Goal: Task Accomplishment & Management: Use online tool/utility

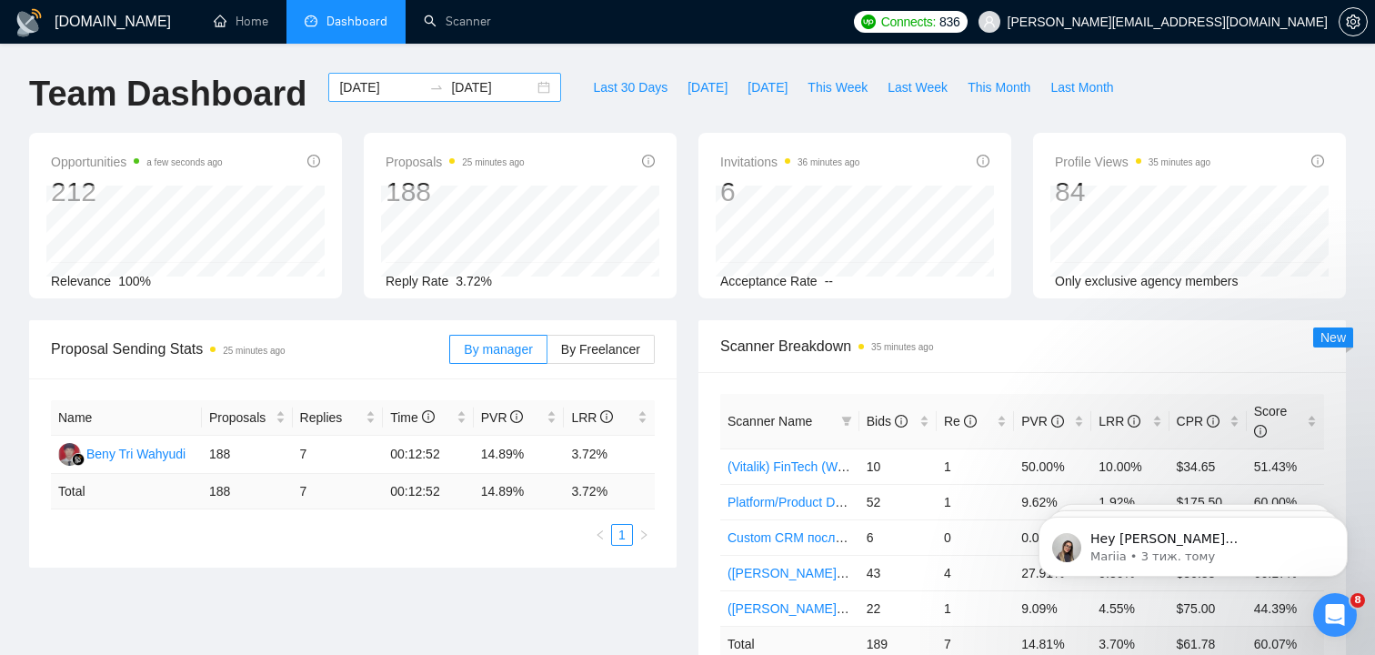
click at [527, 91] on div "2025-08-21 2025-09-20" at bounding box center [444, 87] width 233 height 29
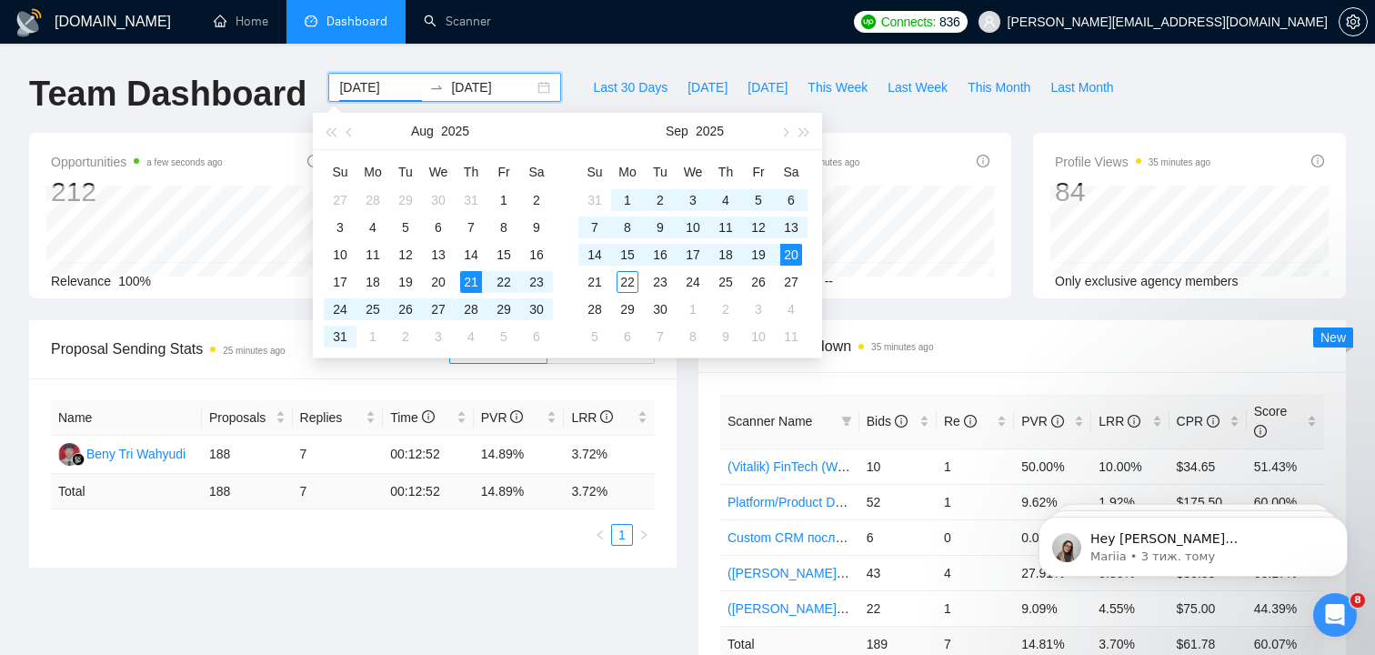
click at [685, 447] on div "Proposal Sending Stats 25 minutes ago By manager By Freelancer Name Proposals R…" at bounding box center [352, 443] width 669 height 247
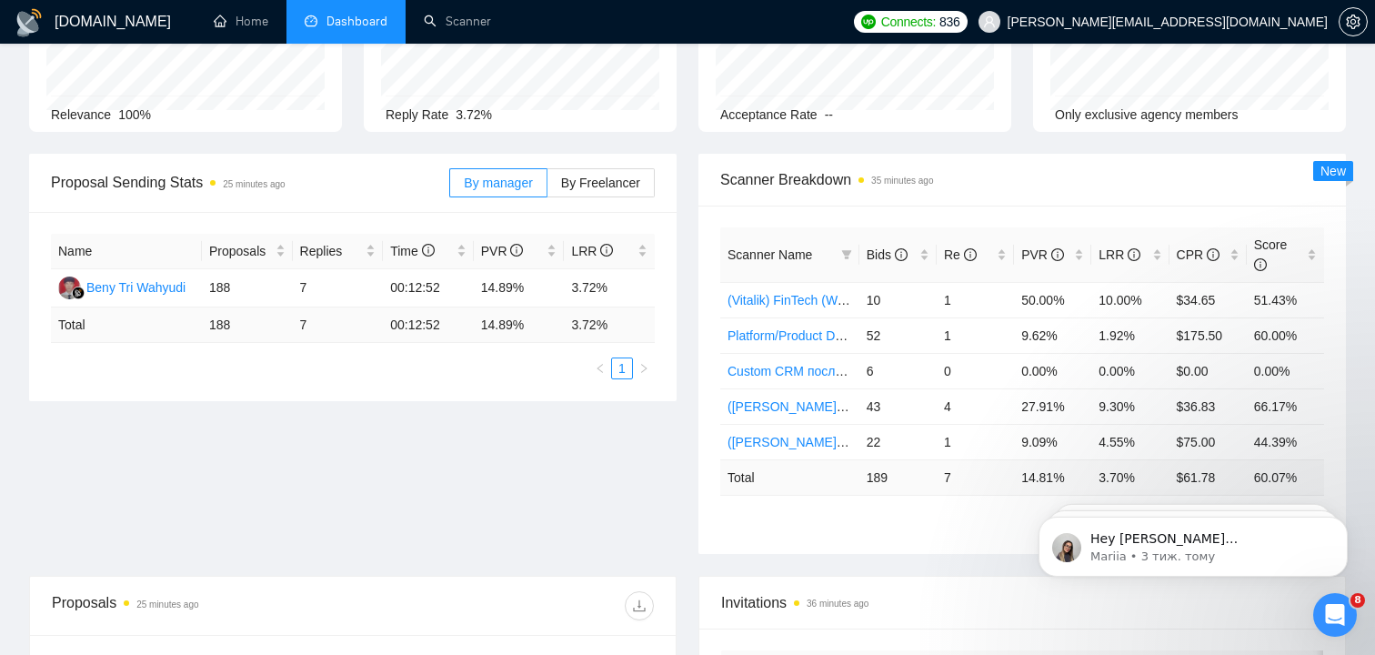
scroll to position [168, 0]
drag, startPoint x: 573, startPoint y: 319, endPoint x: 609, endPoint y: 319, distance: 35.5
click at [608, 319] on td "3.72 %" at bounding box center [609, 323] width 91 height 35
click at [594, 320] on td "3.72 %" at bounding box center [609, 323] width 91 height 35
drag, startPoint x: 571, startPoint y: 322, endPoint x: 628, endPoint y: 322, distance: 56.4
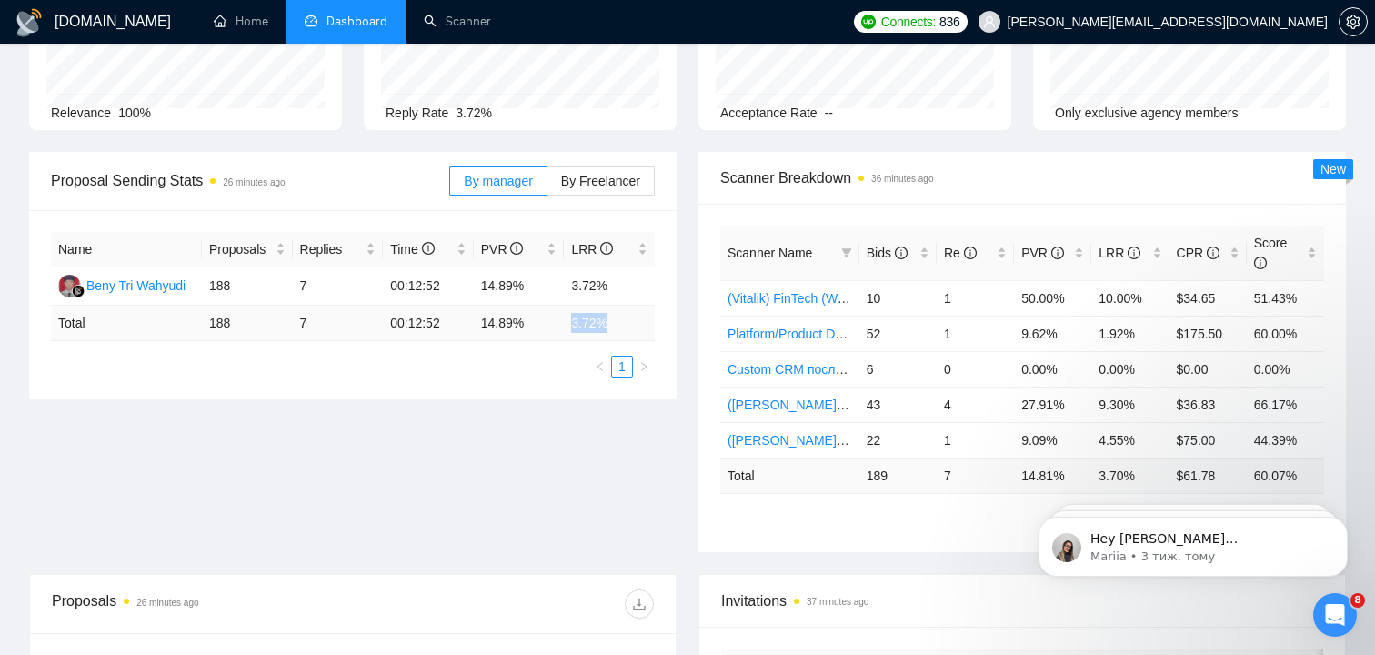
click at [628, 322] on td "3.72 %" at bounding box center [609, 323] width 91 height 35
click at [595, 320] on td "3.72 %" at bounding box center [609, 323] width 91 height 35
click at [598, 320] on td "3.72 %" at bounding box center [609, 323] width 91 height 35
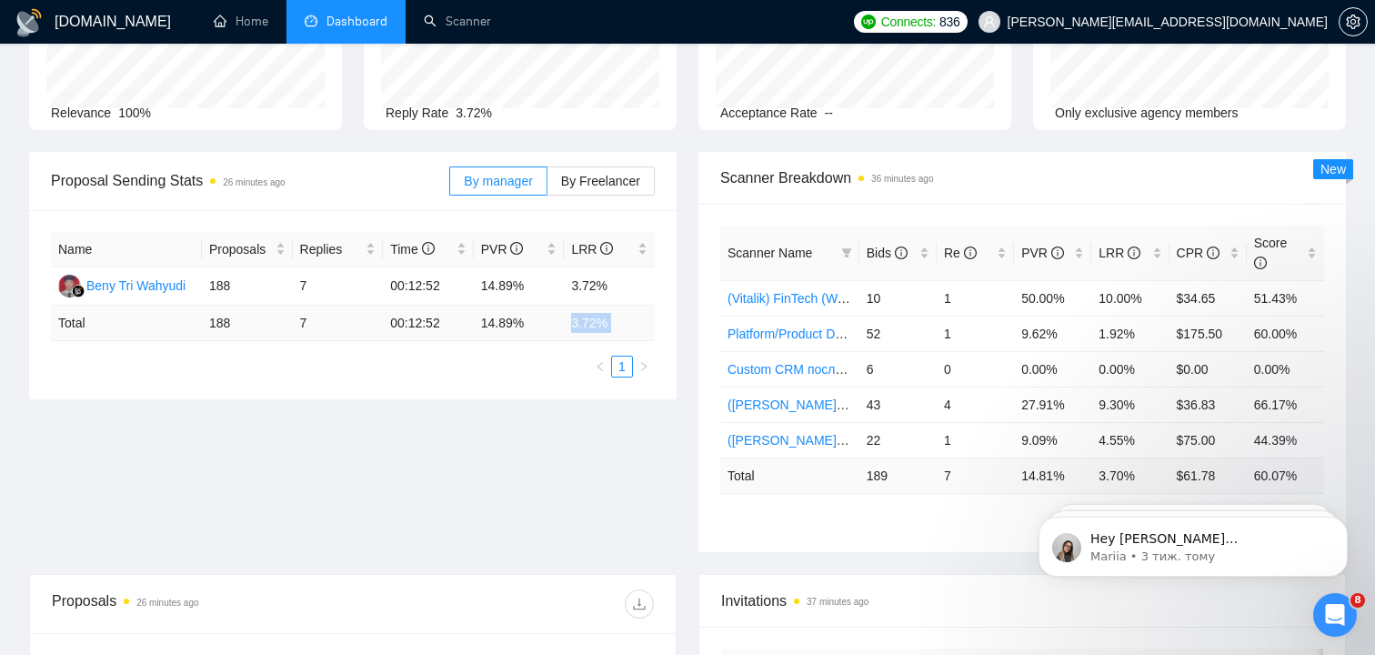
click at [598, 320] on td "3.72 %" at bounding box center [609, 323] width 91 height 35
click at [220, 282] on td "188" at bounding box center [247, 286] width 91 height 38
click at [224, 288] on td "188" at bounding box center [247, 286] width 91 height 38
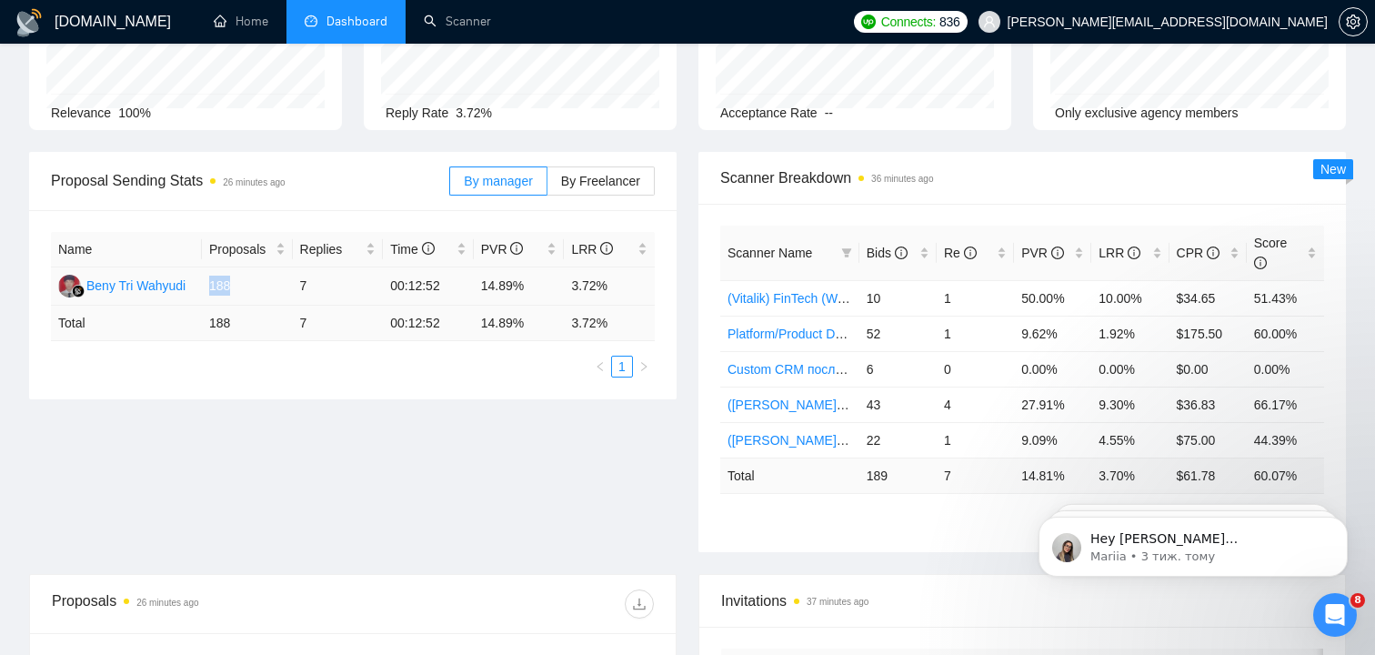
click at [224, 288] on td "188" at bounding box center [247, 286] width 91 height 38
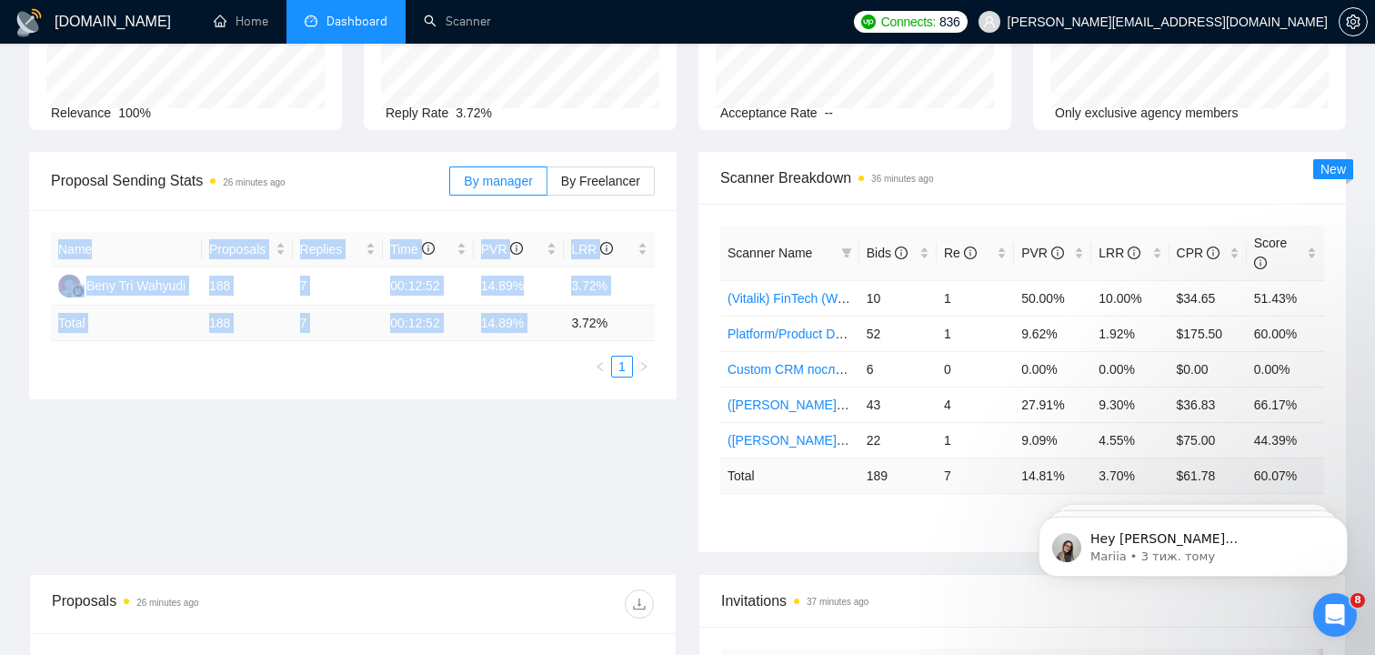
drag, startPoint x: 571, startPoint y: 323, endPoint x: 657, endPoint y: 324, distance: 85.5
click at [657, 324] on div "Name Proposals Replies Time PVR LRR Beny Tri Wahyudi 188 7 00:12:52 14.89% 3.72…" at bounding box center [353, 304] width 648 height 189
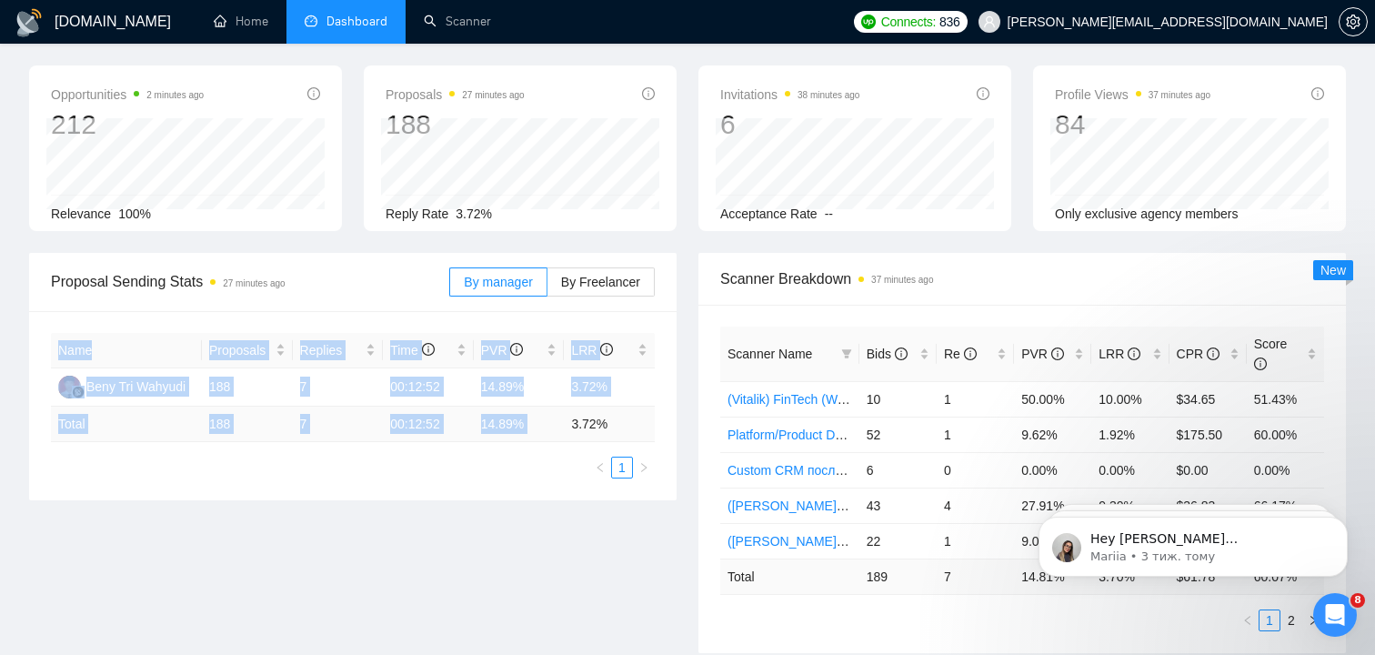
scroll to position [73, 0]
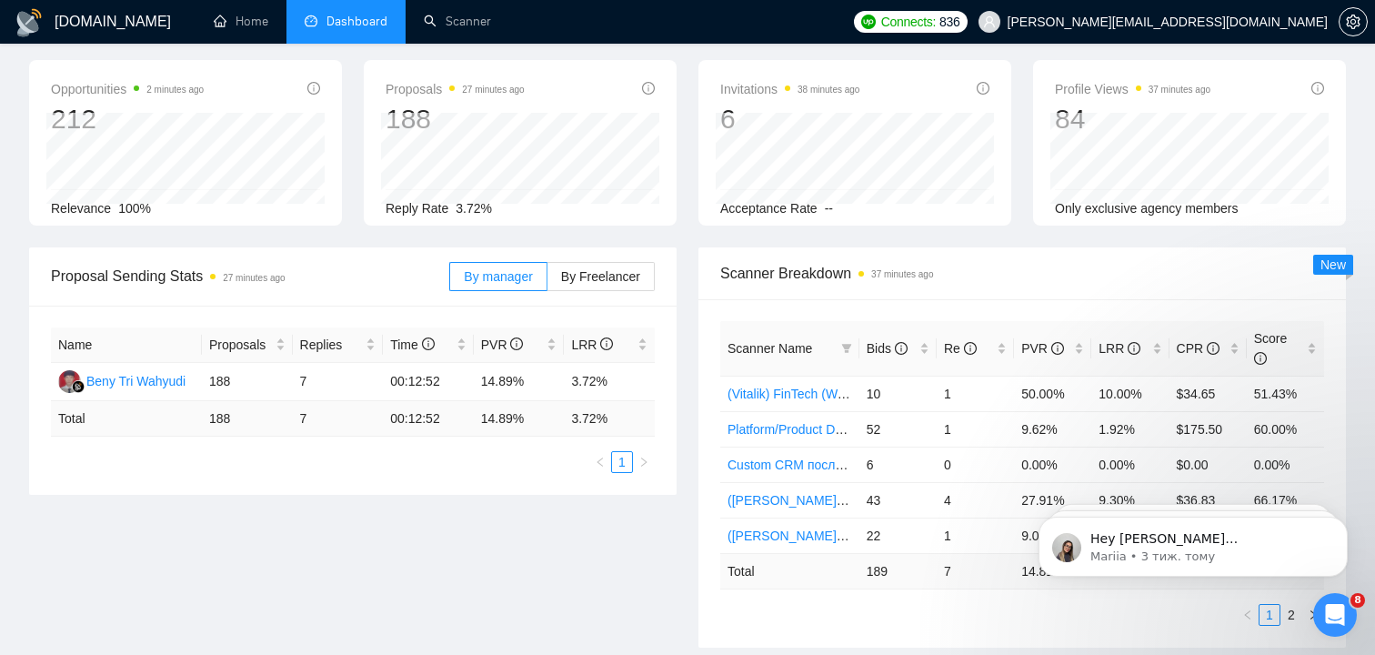
click at [689, 297] on div "Scanner Breakdown 37 minutes ago Scanner Name Bids Re PVR LRR CPR Score (Vitali…" at bounding box center [1022, 447] width 669 height 400
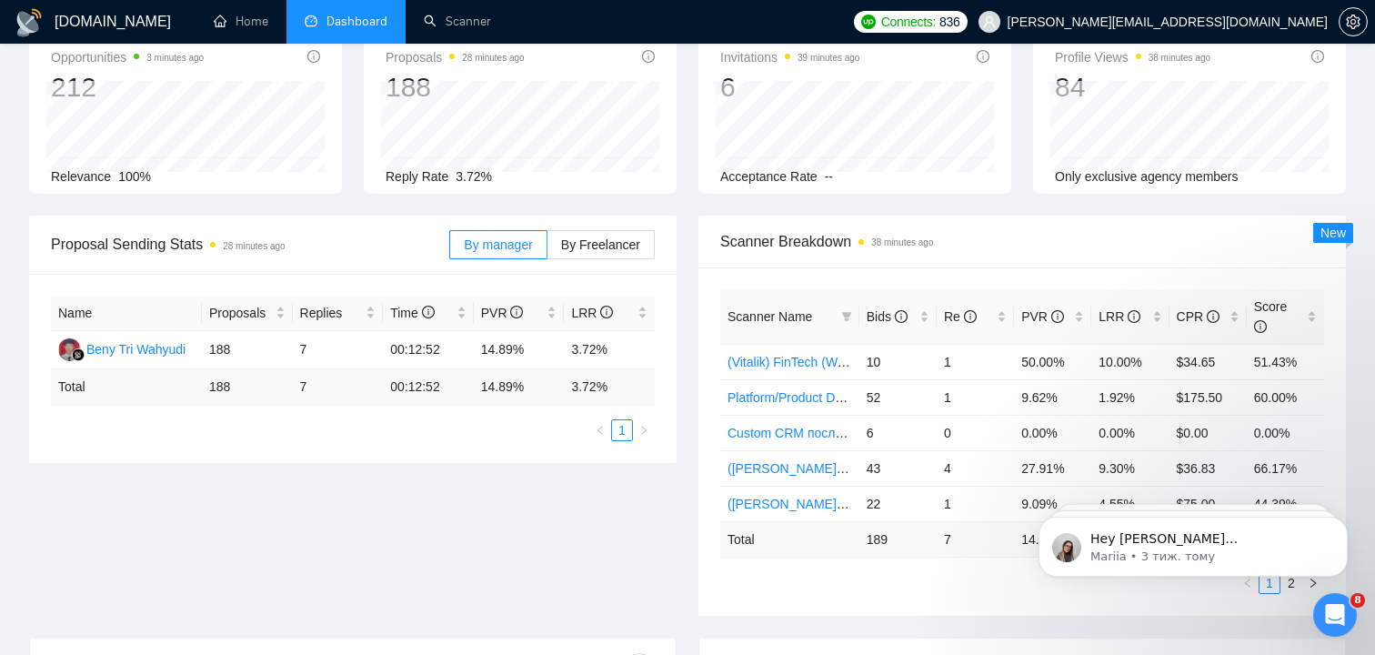
scroll to position [0, 0]
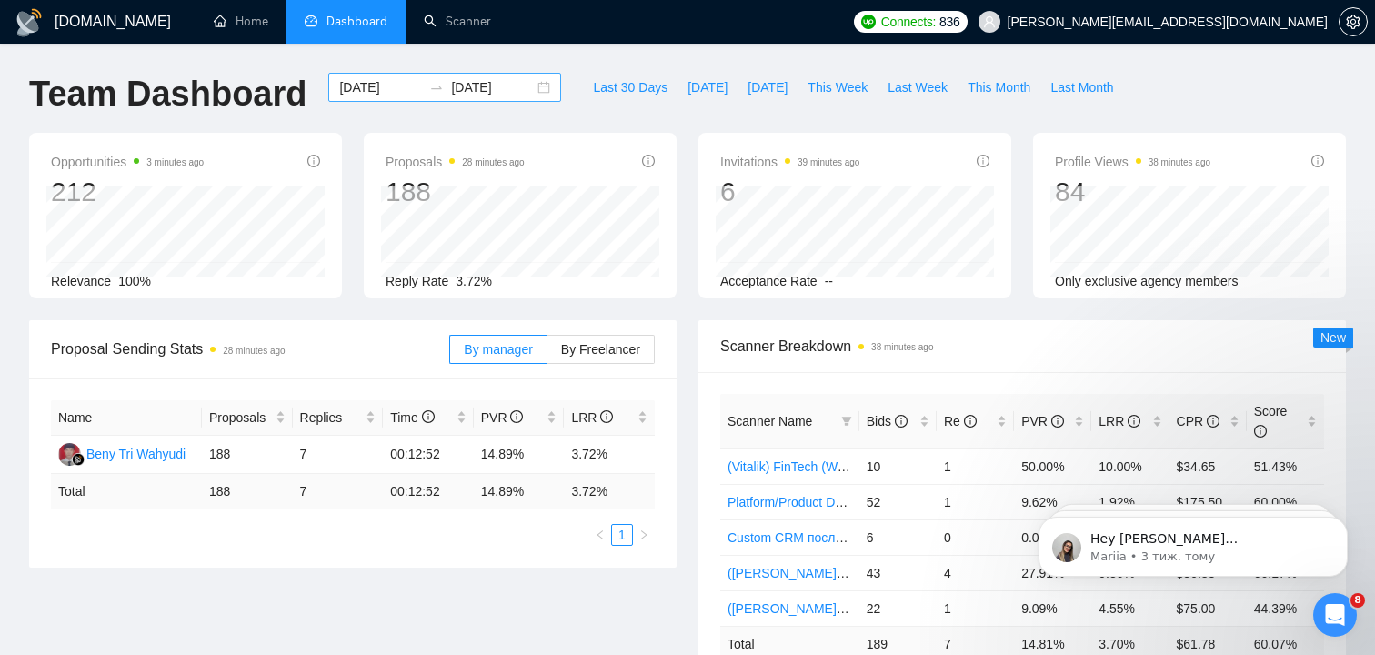
click at [526, 91] on div "2025-08-21 2025-09-20" at bounding box center [444, 87] width 233 height 29
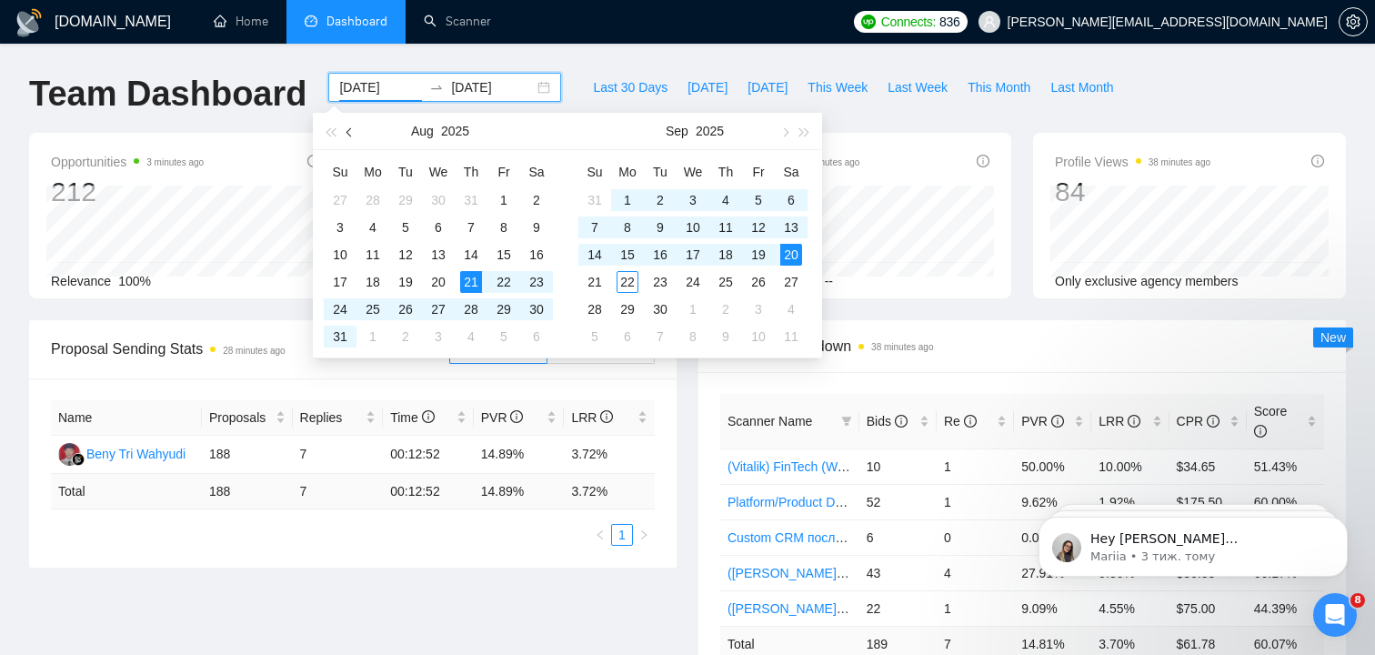
click at [349, 137] on button "button" at bounding box center [350, 131] width 20 height 36
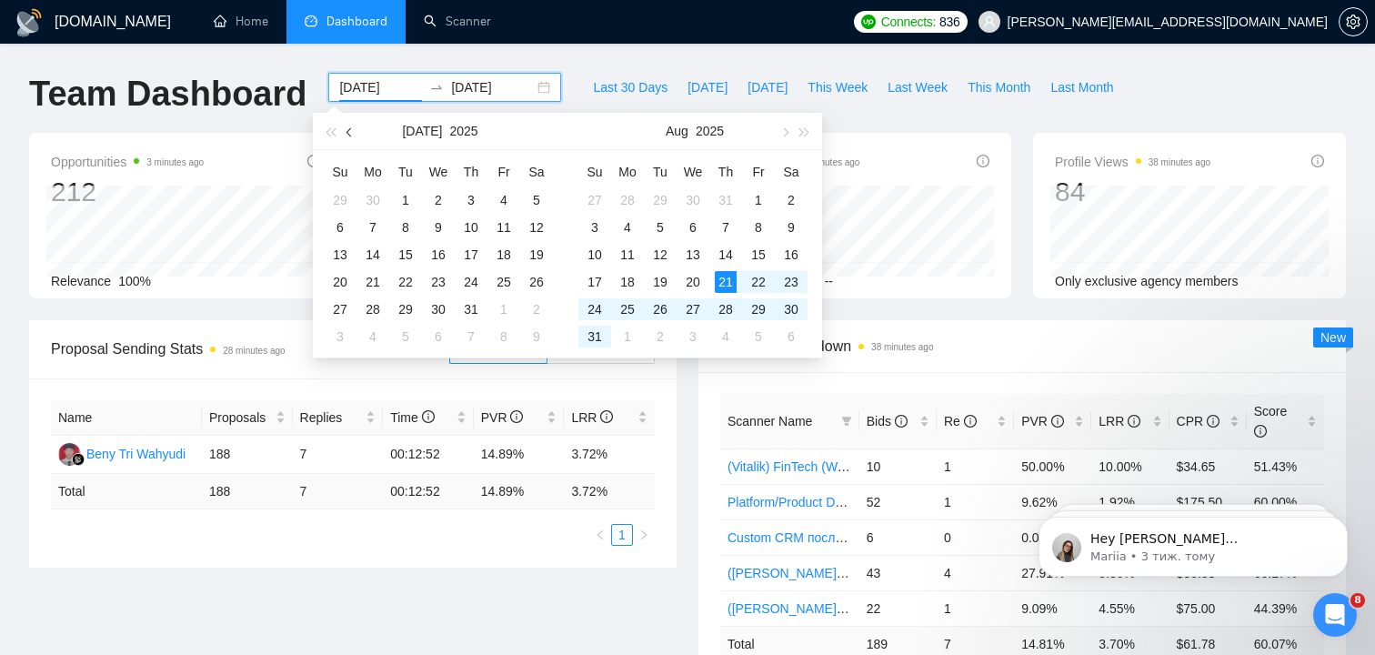
click at [349, 137] on button "button" at bounding box center [350, 131] width 20 height 36
type input "2025-06-01"
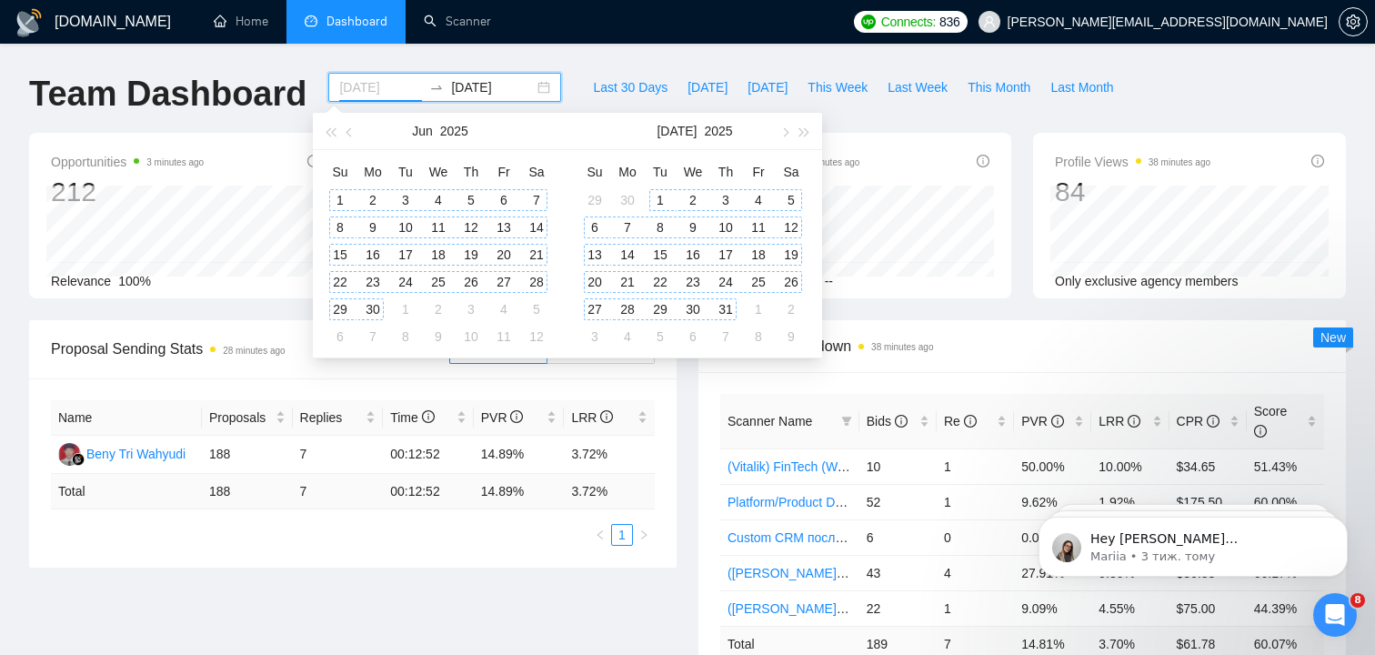
click at [344, 199] on div "1" at bounding box center [340, 200] width 22 height 22
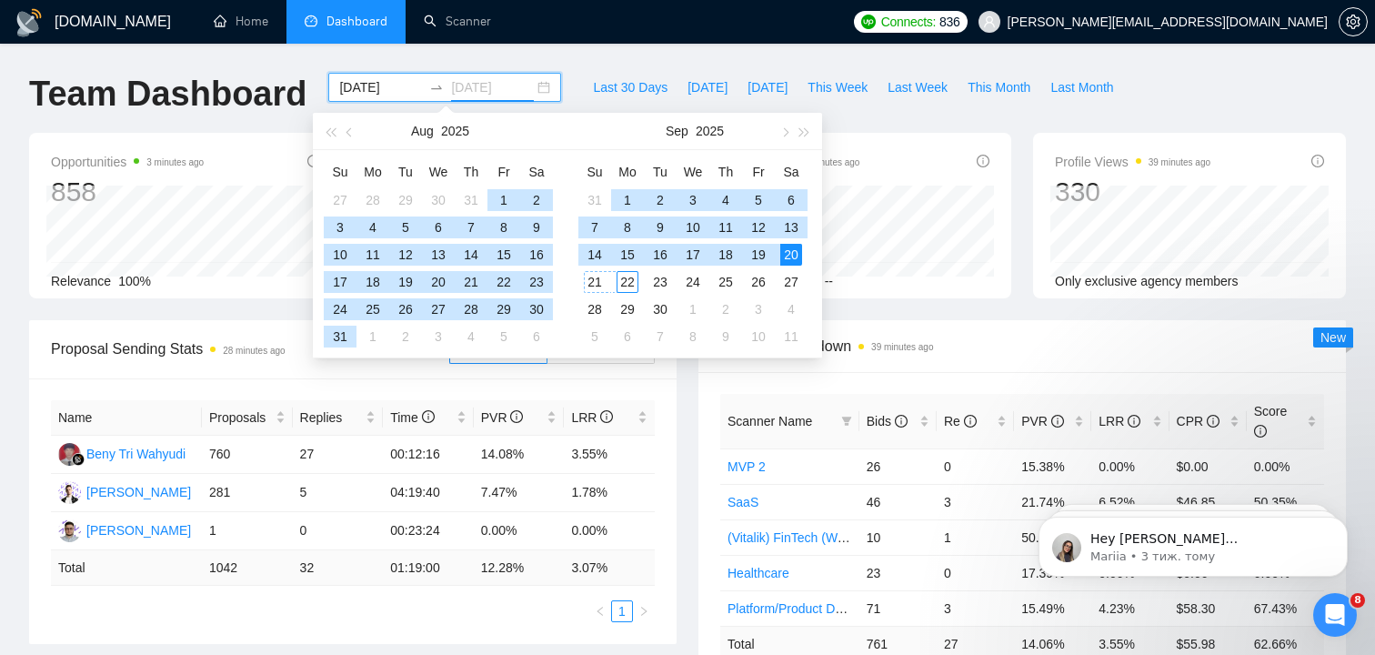
click at [626, 285] on div "22" at bounding box center [628, 282] width 22 height 22
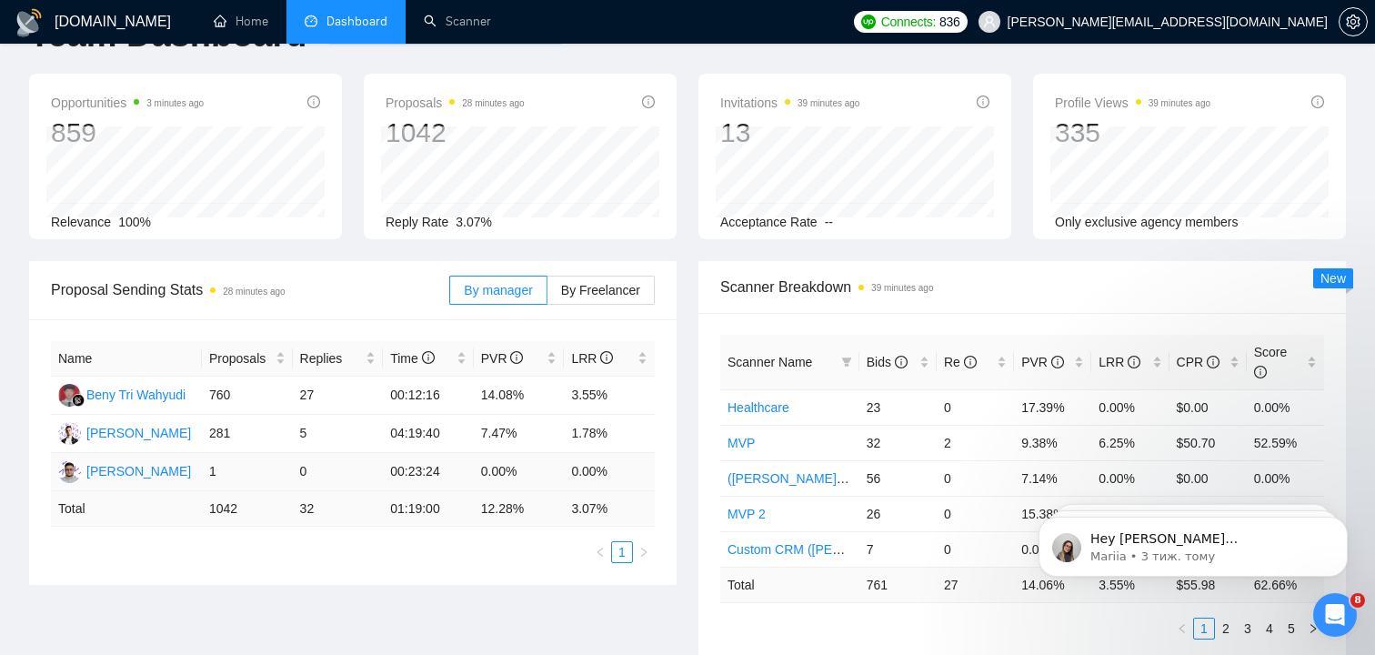
scroll to position [60, 0]
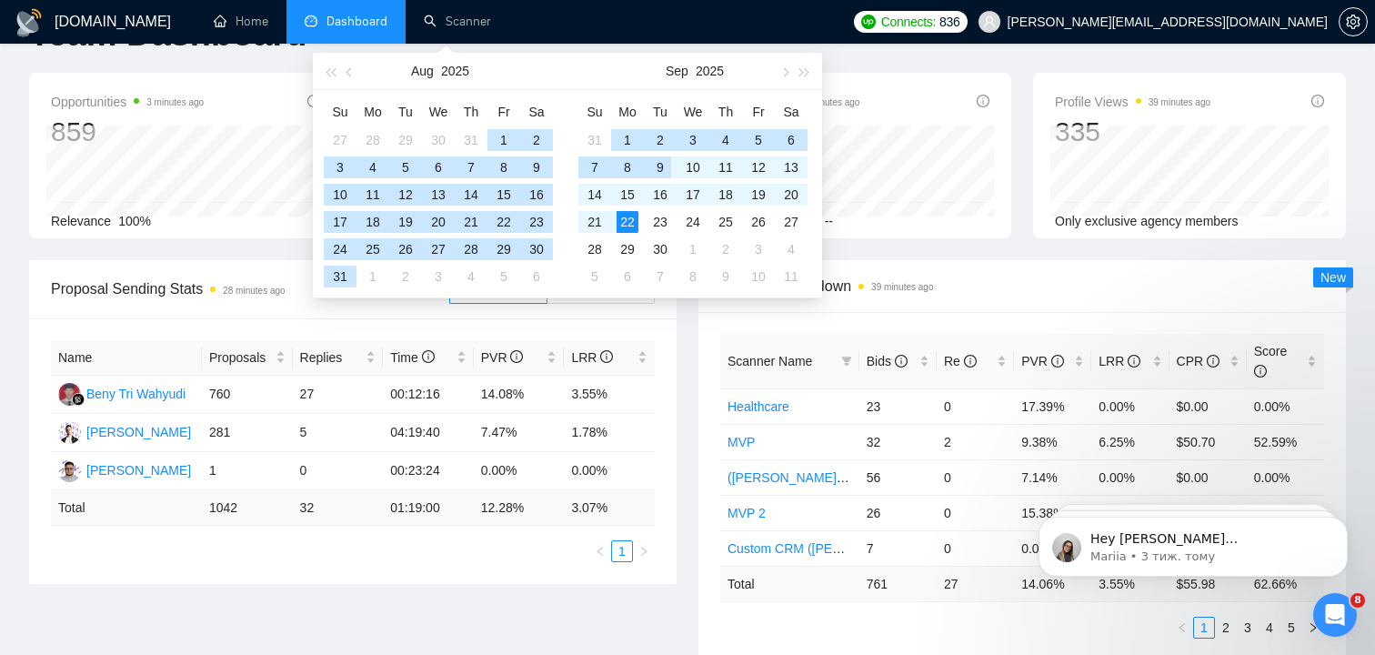
type input "2025-09-22"
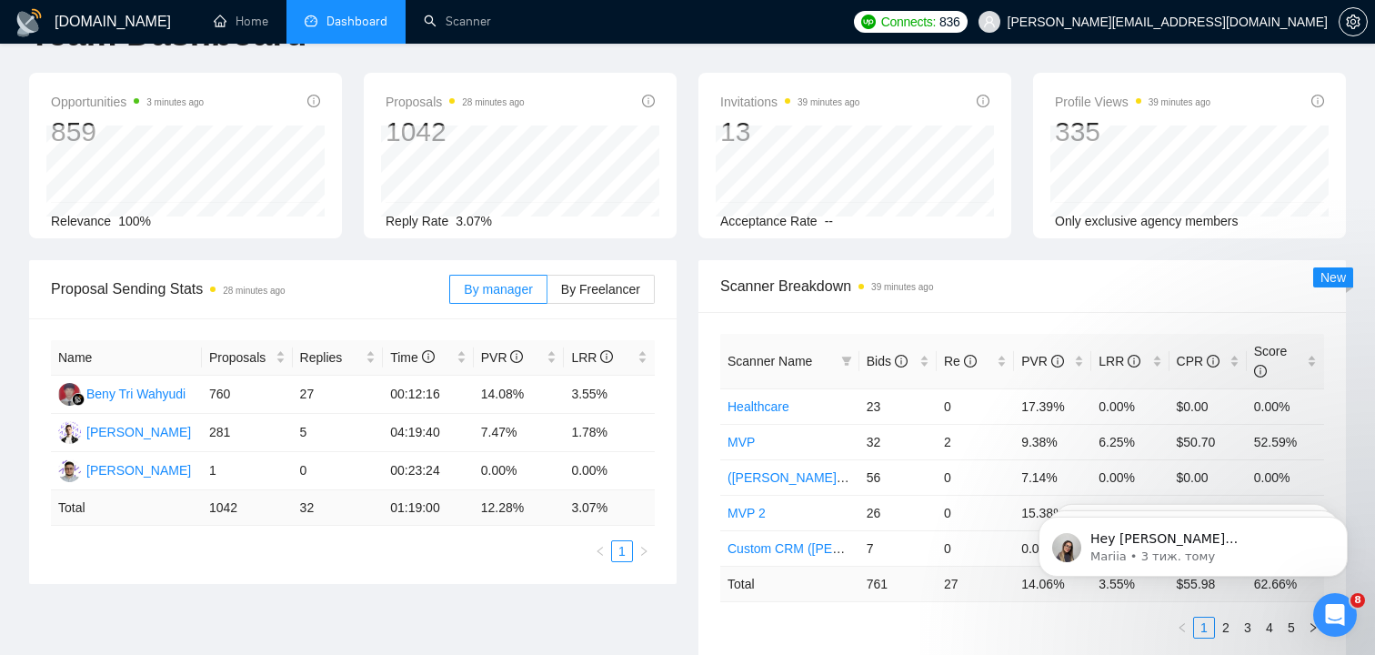
click at [688, 421] on div "Scanner Breakdown 39 minutes ago Scanner Name Bids Re PVR LRR CPR Score Healthc…" at bounding box center [1022, 460] width 669 height 400
drag, startPoint x: 571, startPoint y: 397, endPoint x: 609, endPoint y: 397, distance: 38.2
click at [609, 397] on td "3.55%" at bounding box center [609, 395] width 91 height 38
click at [591, 392] on td "3.55%" at bounding box center [609, 395] width 91 height 38
drag, startPoint x: 572, startPoint y: 392, endPoint x: 619, endPoint y: 392, distance: 46.4
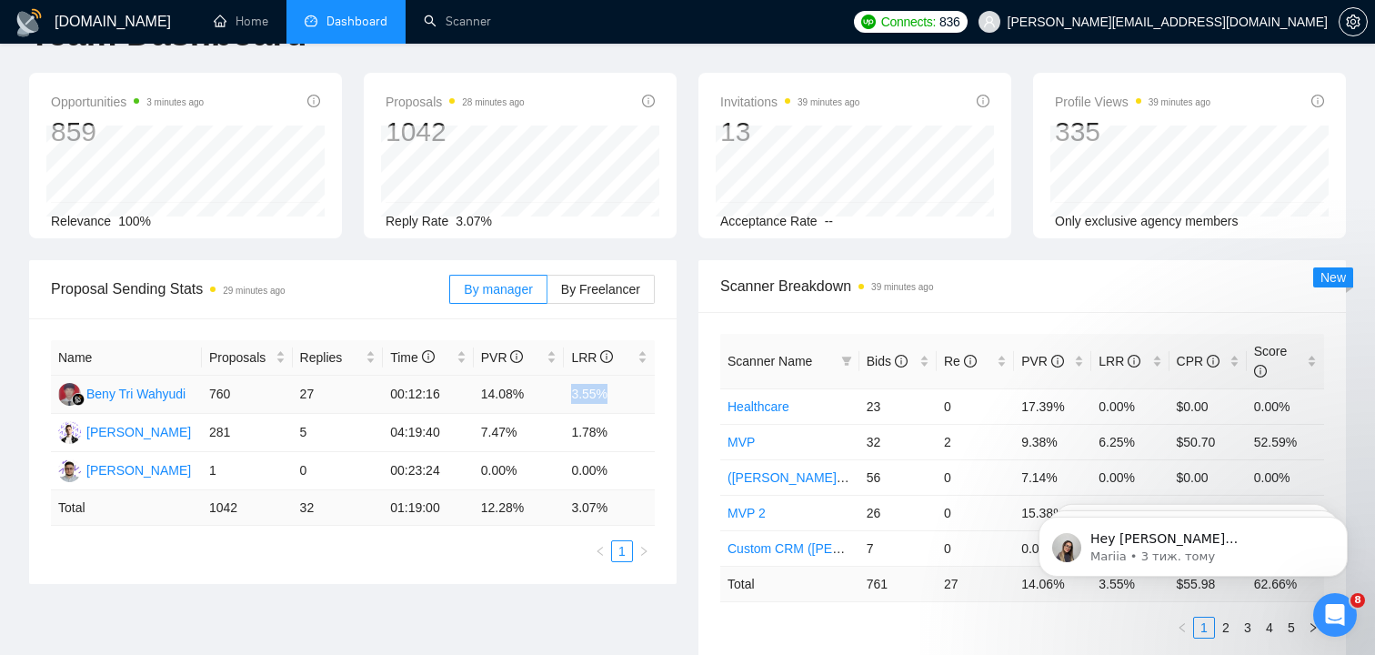
click at [619, 392] on td "3.55%" at bounding box center [609, 395] width 91 height 38
click at [592, 392] on td "3.55%" at bounding box center [609, 395] width 91 height 38
drag, startPoint x: 573, startPoint y: 392, endPoint x: 619, endPoint y: 392, distance: 45.5
click at [619, 392] on td "3.55%" at bounding box center [609, 395] width 91 height 38
click at [606, 392] on td "3.55%" at bounding box center [609, 395] width 91 height 38
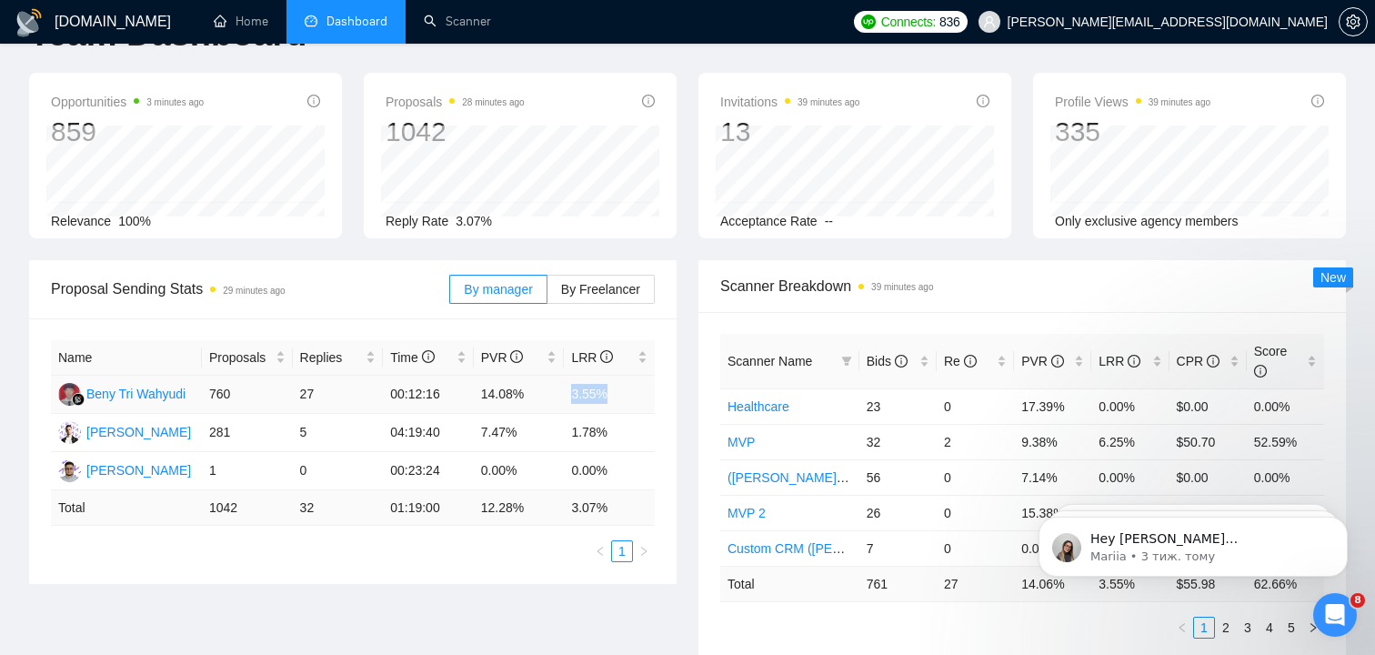
drag, startPoint x: 572, startPoint y: 391, endPoint x: 629, endPoint y: 391, distance: 57.3
click at [629, 391] on td "3.55%" at bounding box center [609, 395] width 91 height 38
click at [599, 392] on td "3.55%" at bounding box center [609, 395] width 91 height 38
drag, startPoint x: 572, startPoint y: 392, endPoint x: 626, endPoint y: 392, distance: 53.7
click at [626, 392] on td "3.55%" at bounding box center [609, 395] width 91 height 38
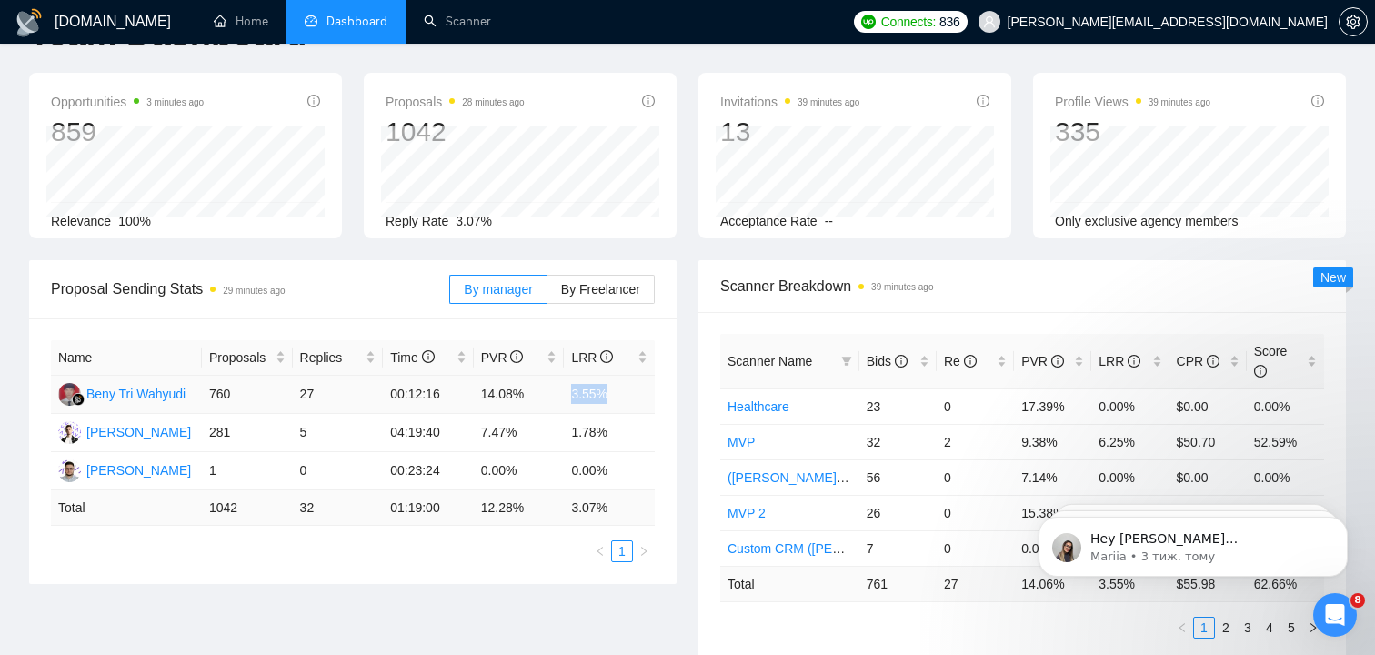
click at [626, 392] on td "3.55%" at bounding box center [609, 395] width 91 height 38
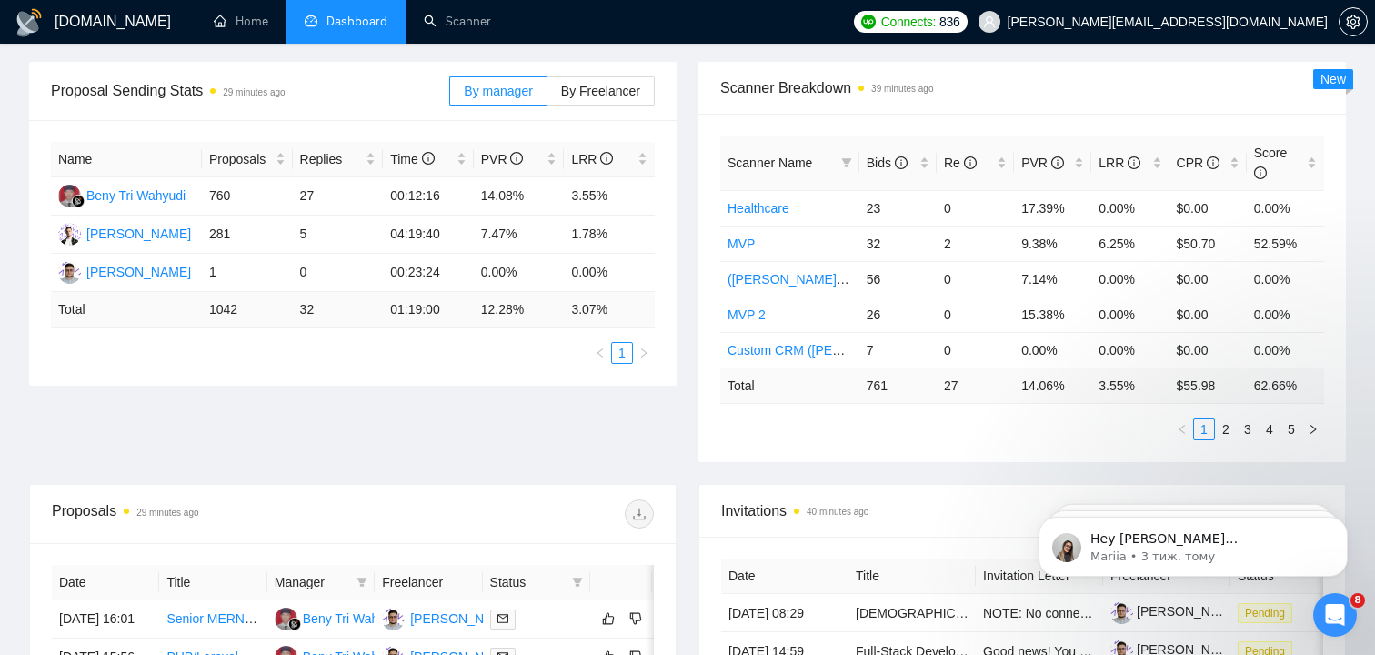
scroll to position [260, 0]
click at [1113, 156] on span "LRR" at bounding box center [1120, 161] width 42 height 15
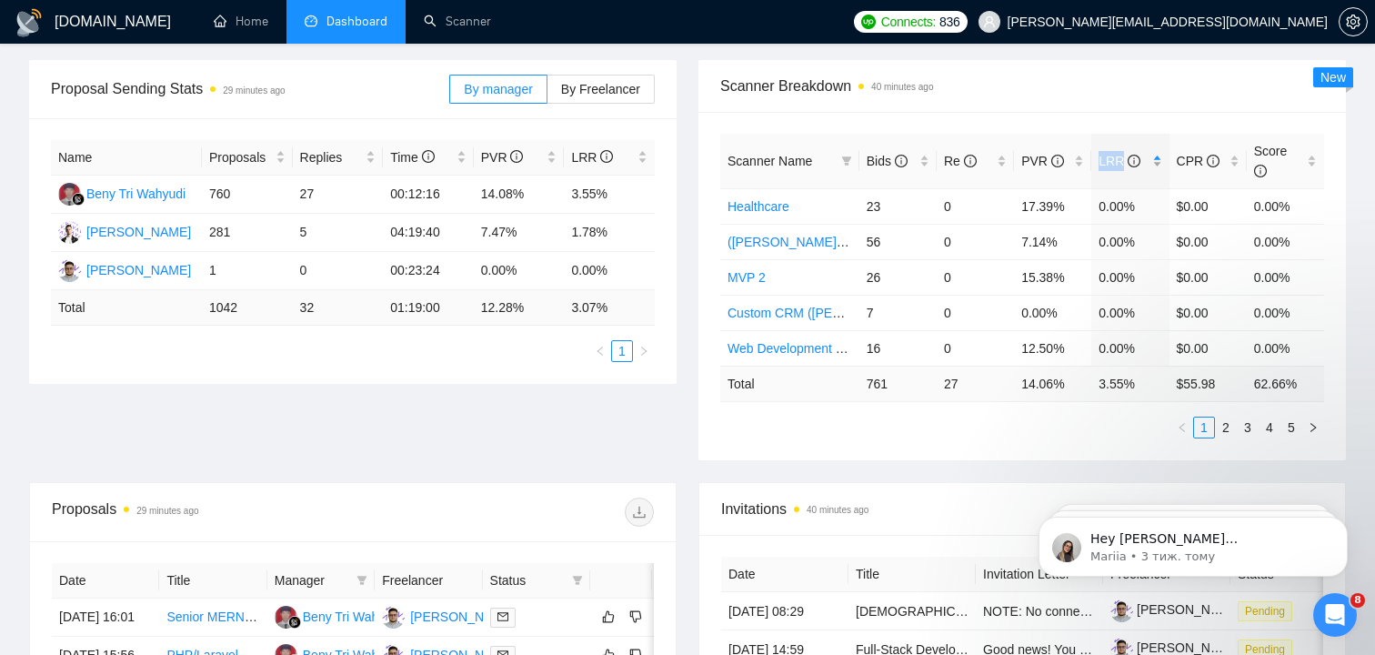
click at [1113, 156] on span "LRR" at bounding box center [1120, 161] width 42 height 15
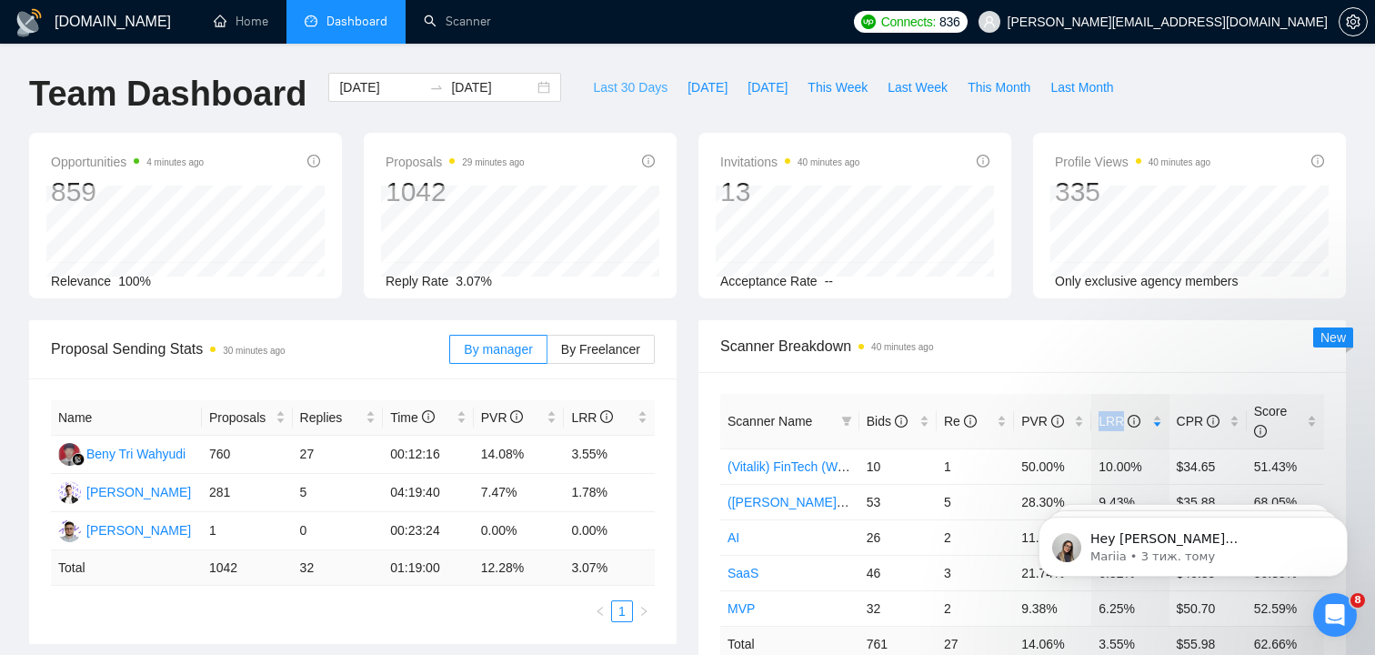
click at [613, 88] on span "Last 30 Days" at bounding box center [630, 87] width 75 height 20
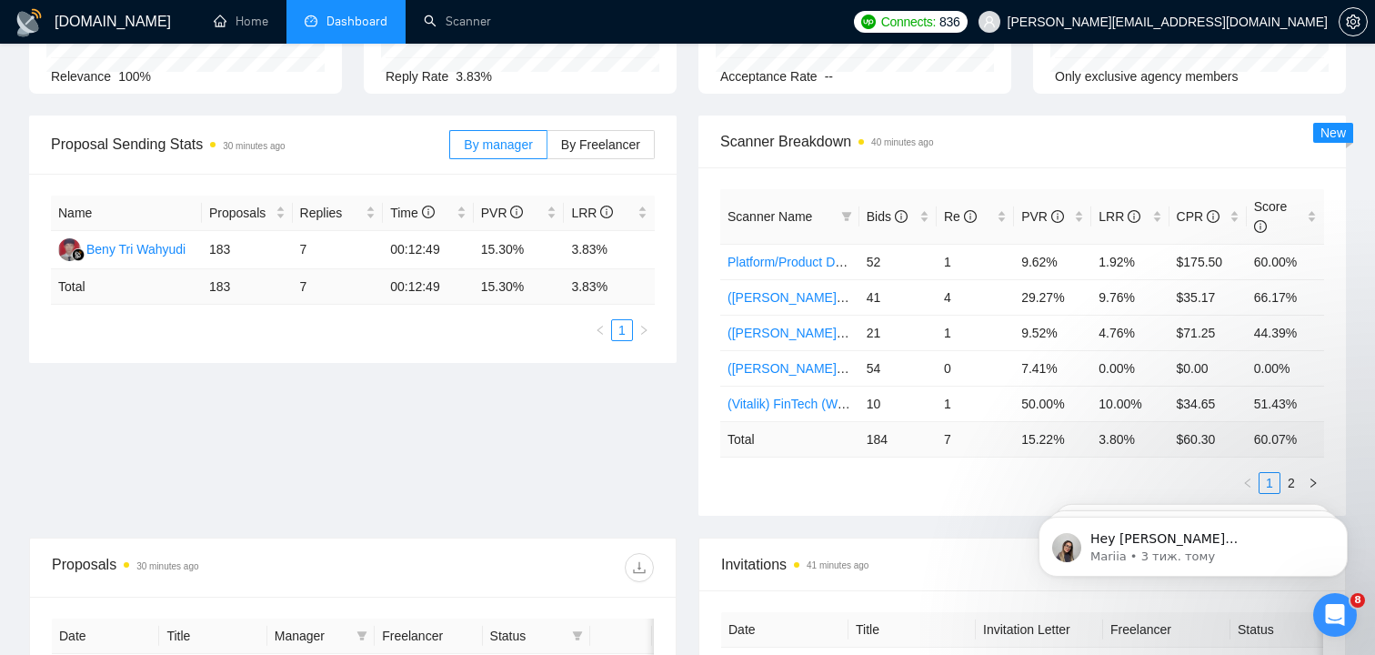
scroll to position [228, 0]
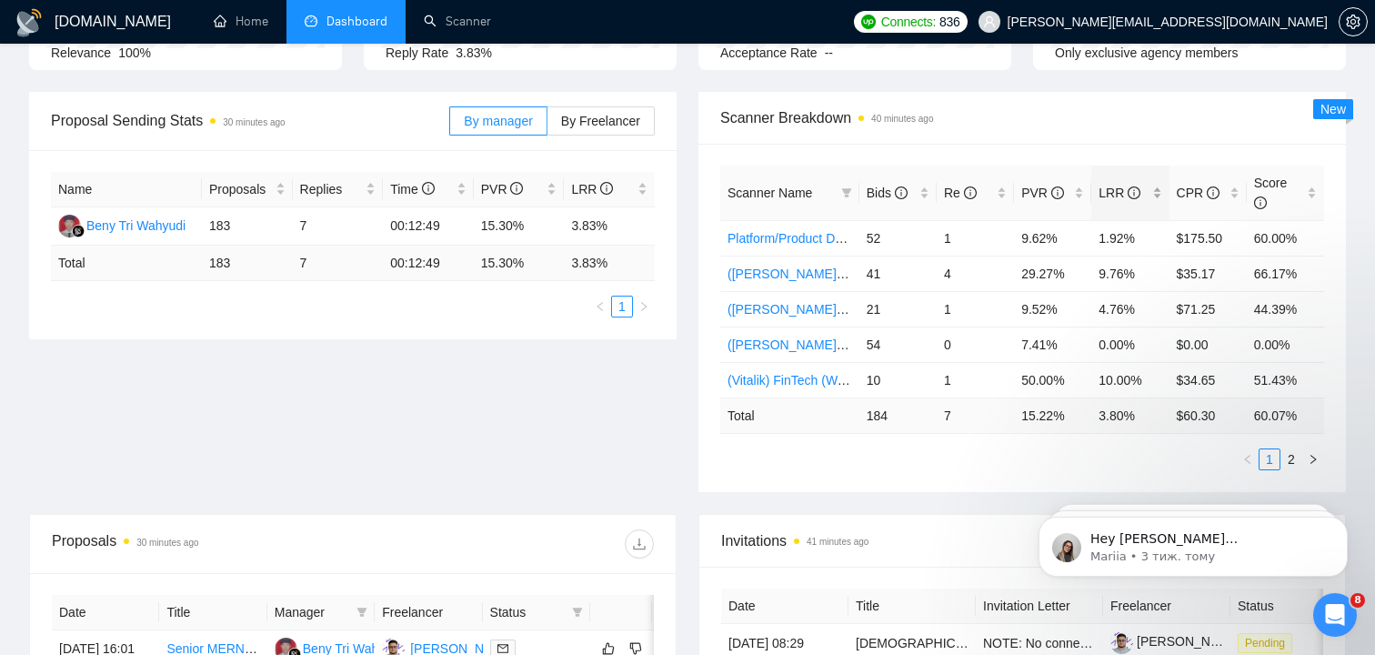
click at [1108, 196] on span "LRR" at bounding box center [1120, 193] width 42 height 15
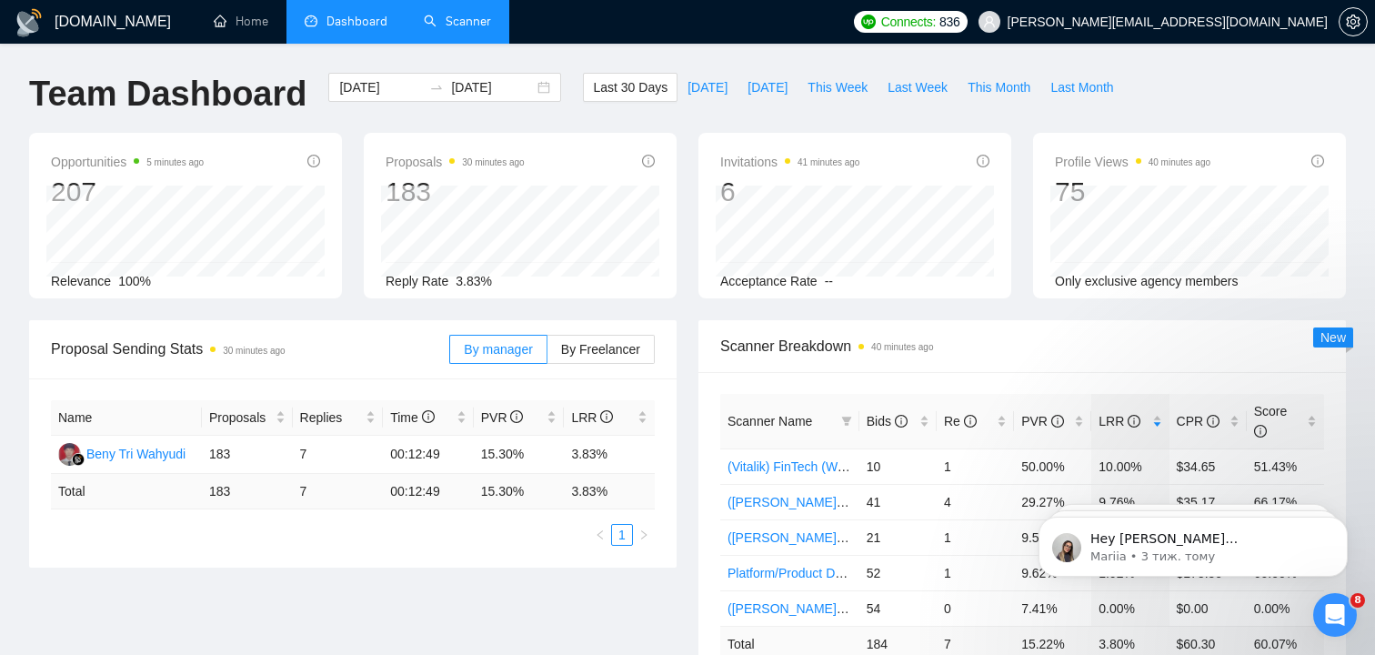
click at [453, 29] on link "Scanner" at bounding box center [457, 21] width 67 height 15
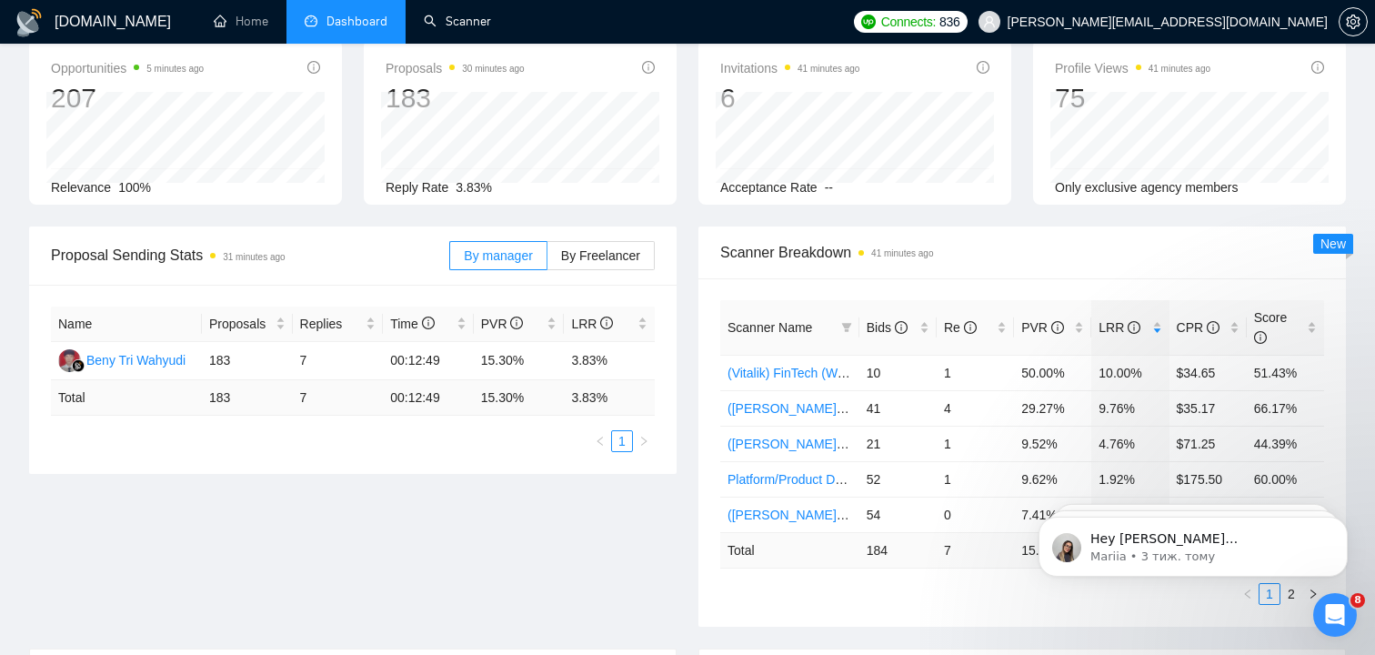
scroll to position [96, 0]
drag, startPoint x: 573, startPoint y: 357, endPoint x: 611, endPoint y: 358, distance: 38.2
click at [611, 358] on td "3.83%" at bounding box center [609, 359] width 91 height 38
click at [599, 357] on td "3.83%" at bounding box center [609, 359] width 91 height 38
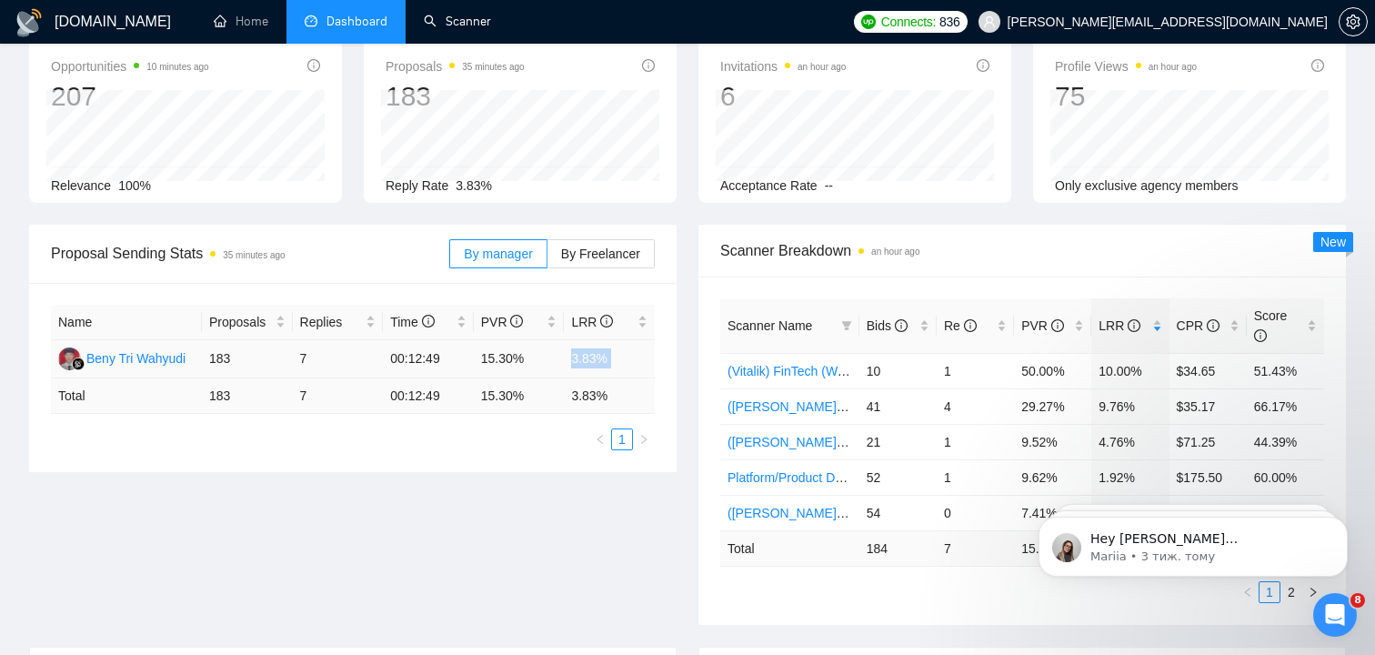
click at [599, 357] on td "3.83%" at bounding box center [609, 359] width 91 height 38
click at [603, 357] on td "3.83%" at bounding box center [609, 359] width 91 height 38
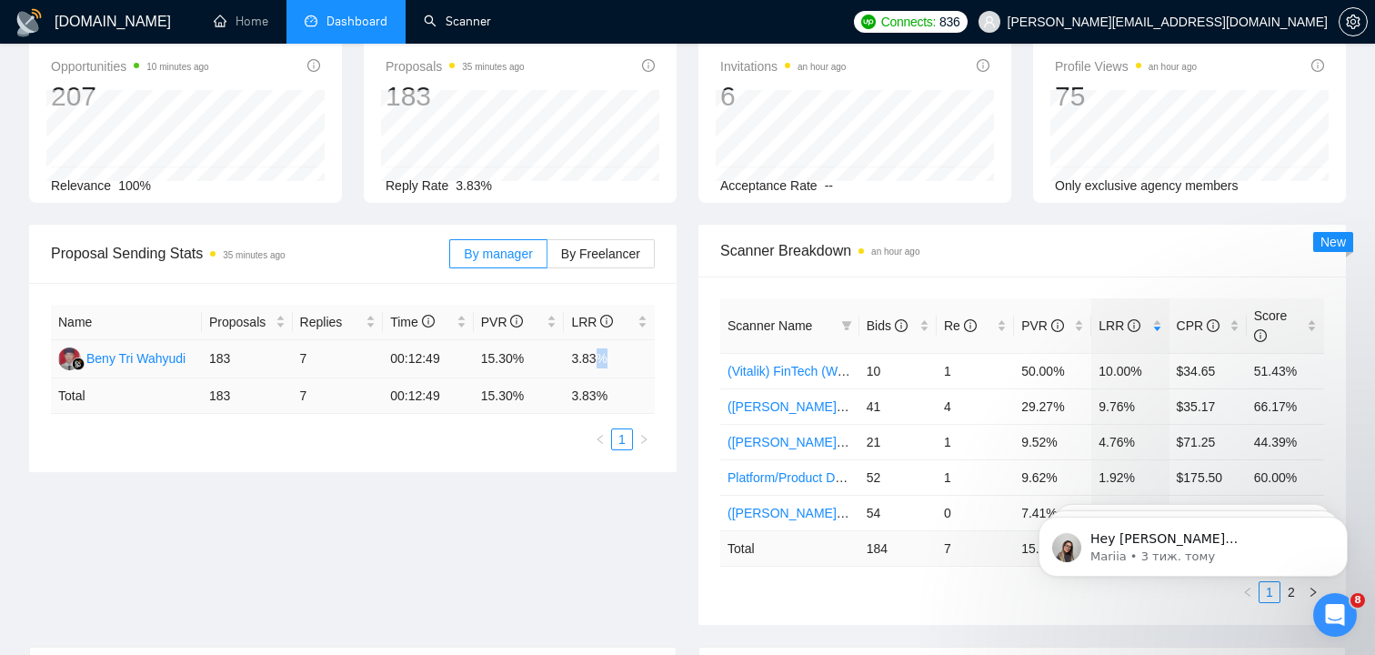
click at [603, 357] on td "3.83%" at bounding box center [609, 359] width 91 height 38
click at [680, 353] on div "Proposal Sending Stats 35 minutes ago By manager By Freelancer Name Proposals R…" at bounding box center [352, 348] width 669 height 247
click at [596, 359] on td "3.83%" at bounding box center [609, 359] width 91 height 38
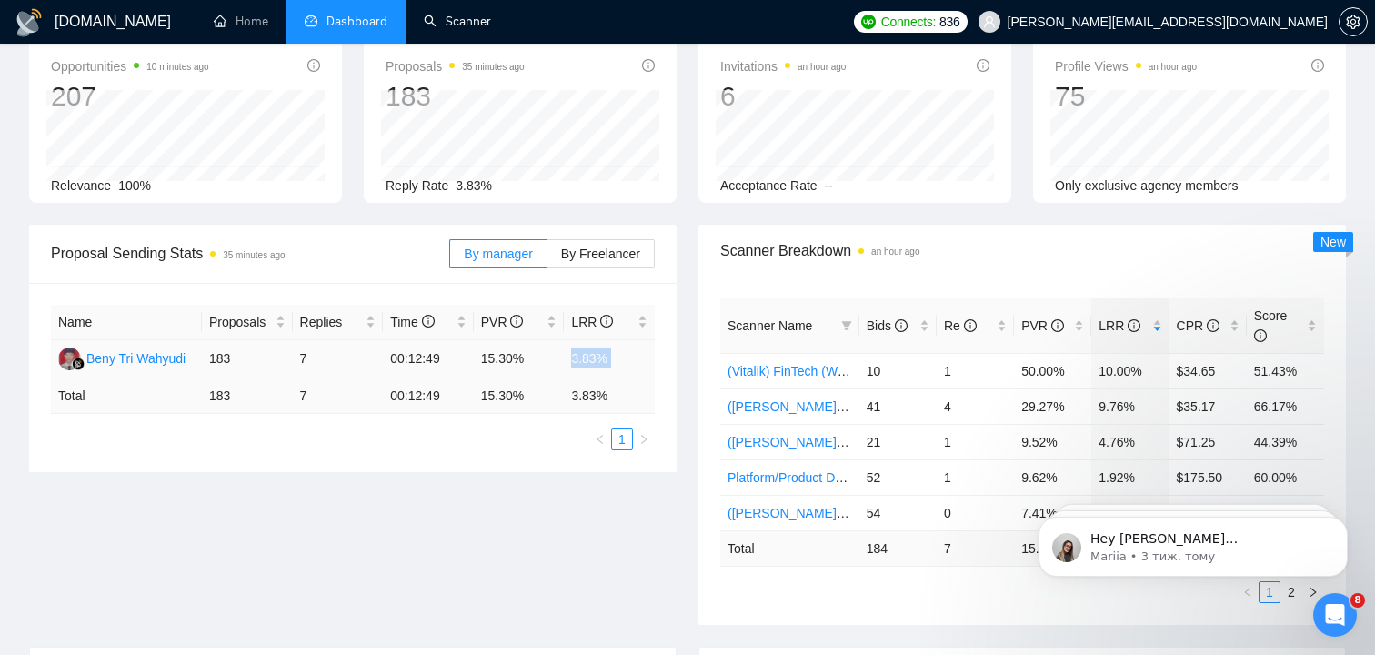
click at [596, 359] on td "3.83%" at bounding box center [609, 359] width 91 height 38
click at [673, 354] on div "Name Proposals Replies Time PVR LRR Beny Tri Wahyudi 183 7 00:12:49 15.30% 3.83…" at bounding box center [353, 377] width 648 height 189
drag, startPoint x: 568, startPoint y: 352, endPoint x: 629, endPoint y: 352, distance: 60.9
click at [629, 352] on td "3.83%" at bounding box center [609, 359] width 91 height 38
click at [593, 357] on td "3.83%" at bounding box center [609, 359] width 91 height 38
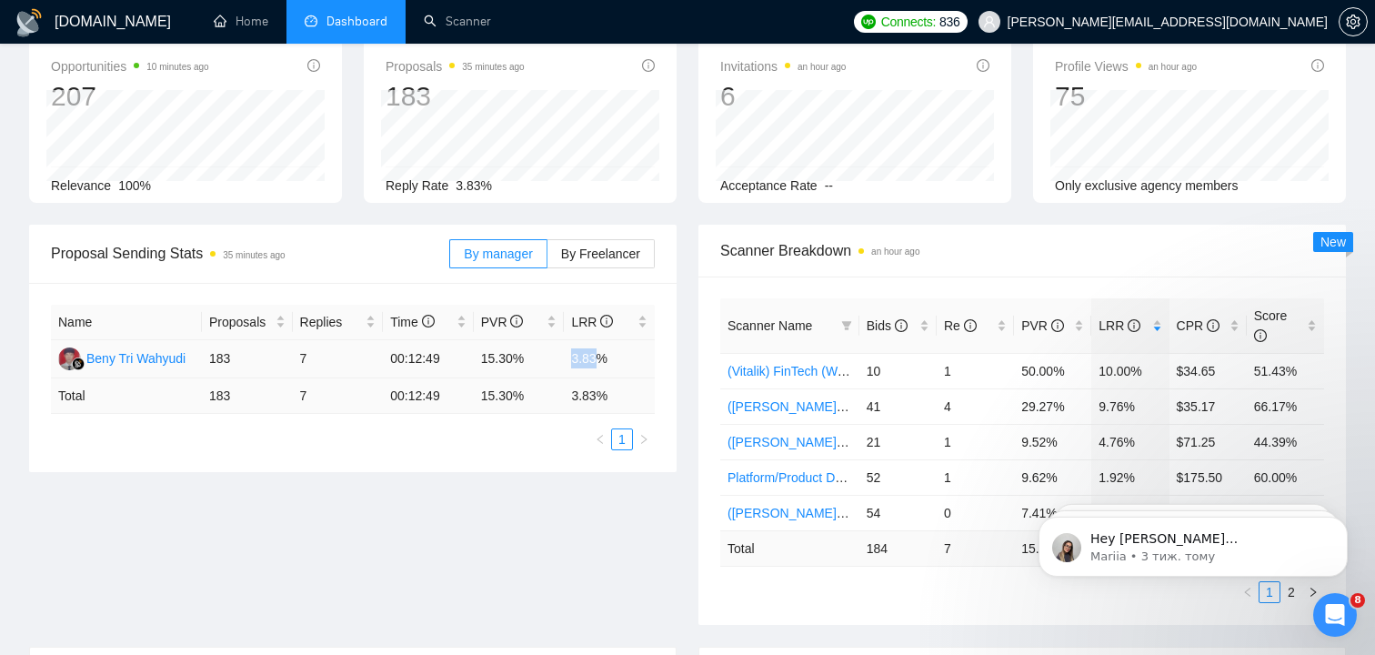
click at [593, 357] on td "3.83%" at bounding box center [609, 359] width 91 height 38
click at [656, 363] on div "Name Proposals Replies Time PVR LRR Beny Tri Wahyudi 183 7 00:12:49 15.30% 3.83…" at bounding box center [353, 377] width 648 height 189
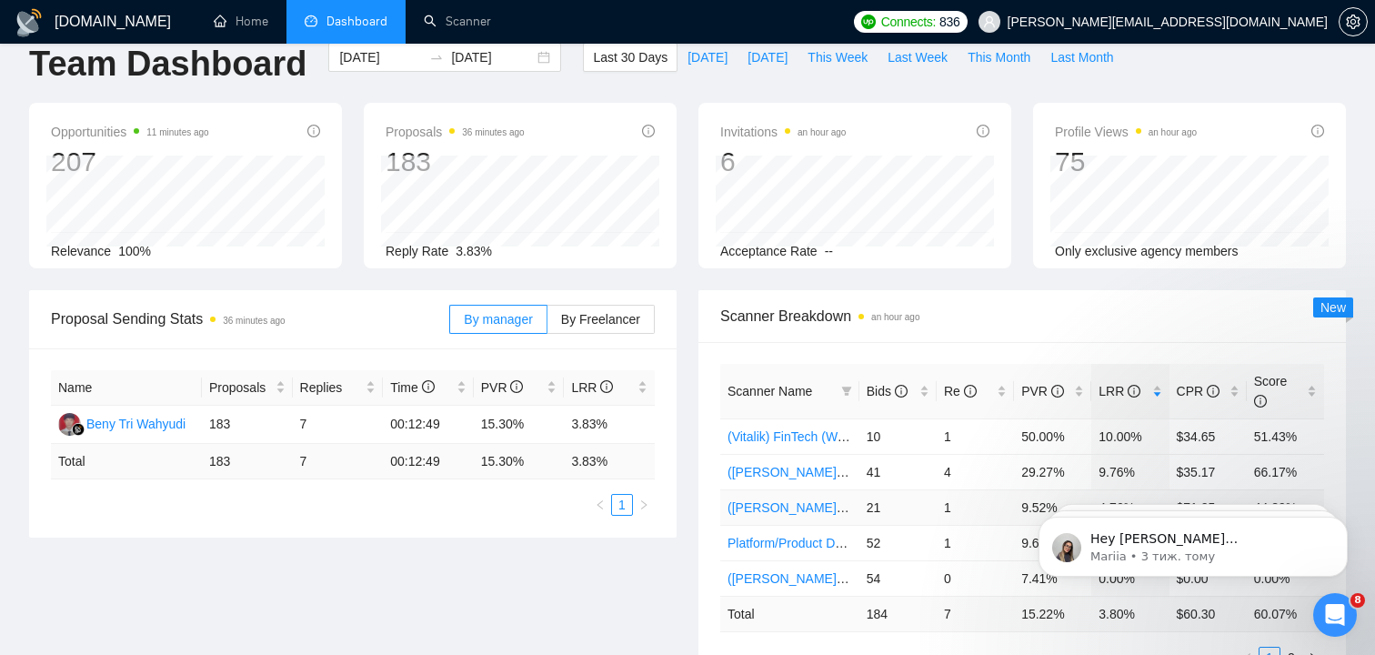
scroll to position [0, 0]
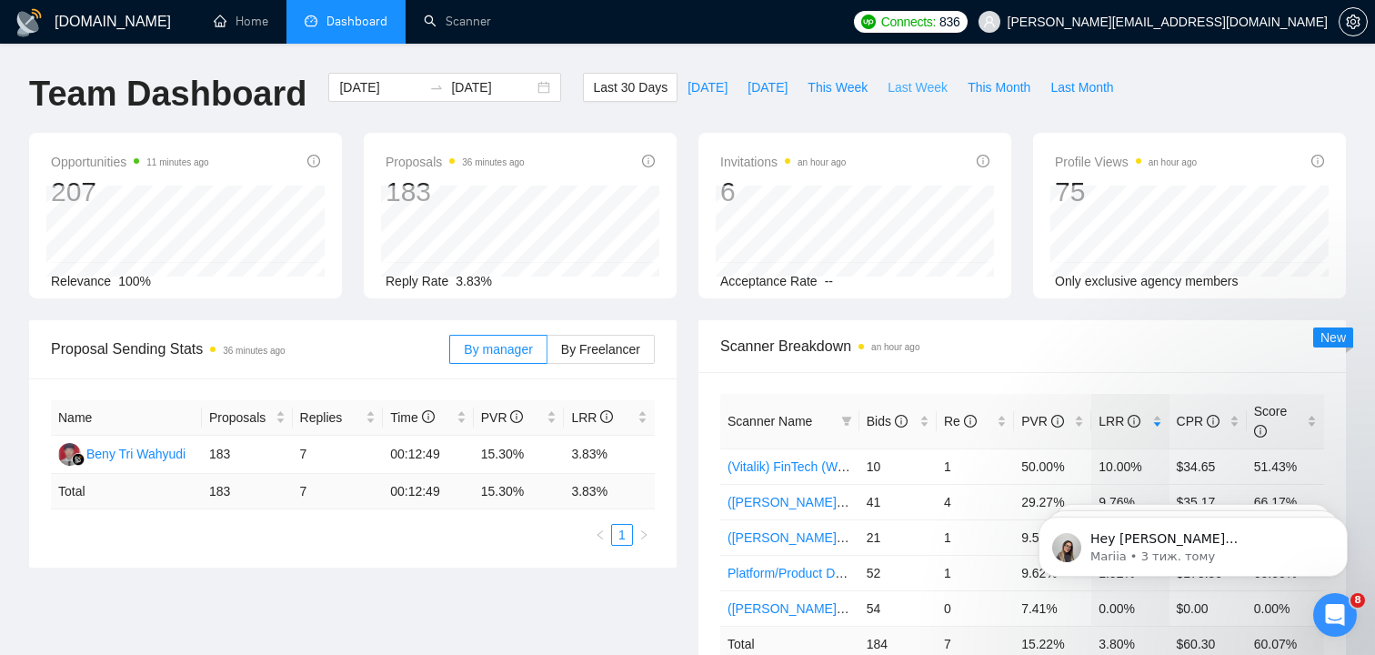
click at [909, 92] on span "Last Week" at bounding box center [918, 87] width 60 height 20
type input "2025-09-15"
type input "2025-09-21"
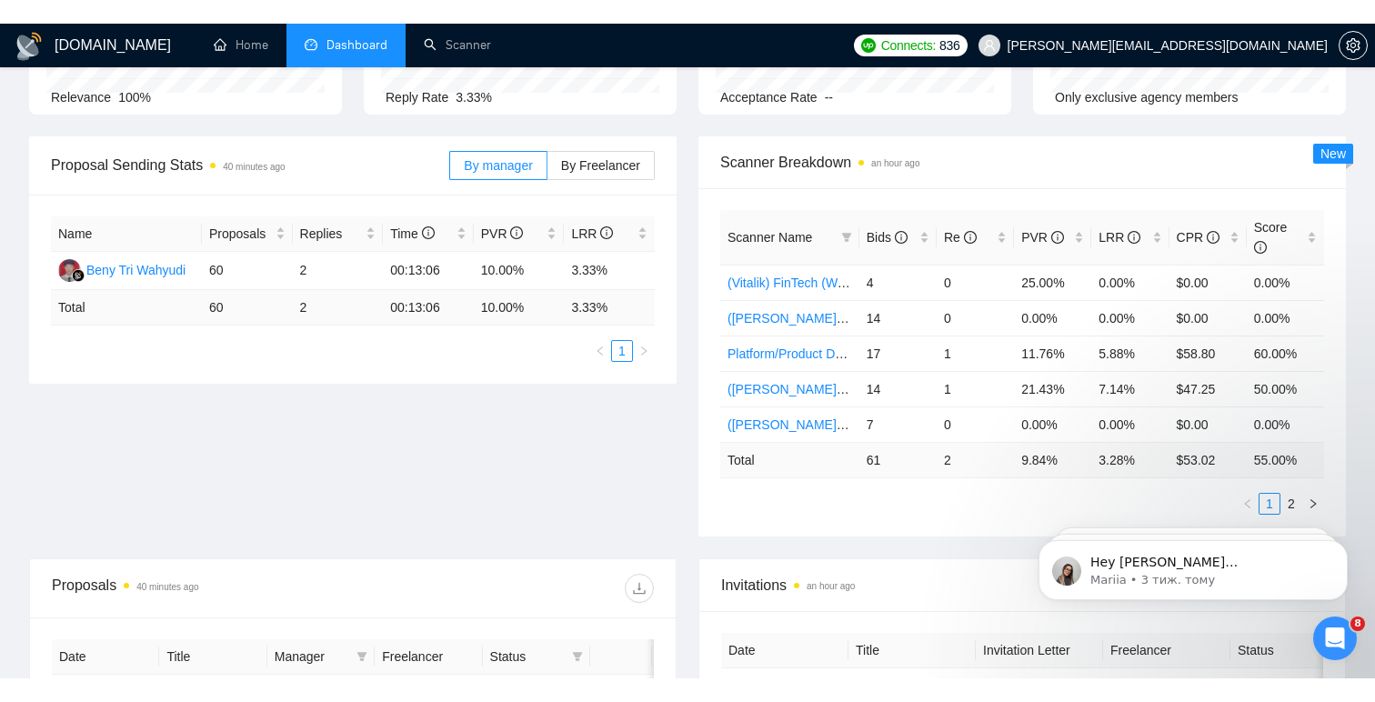
scroll to position [220, 0]
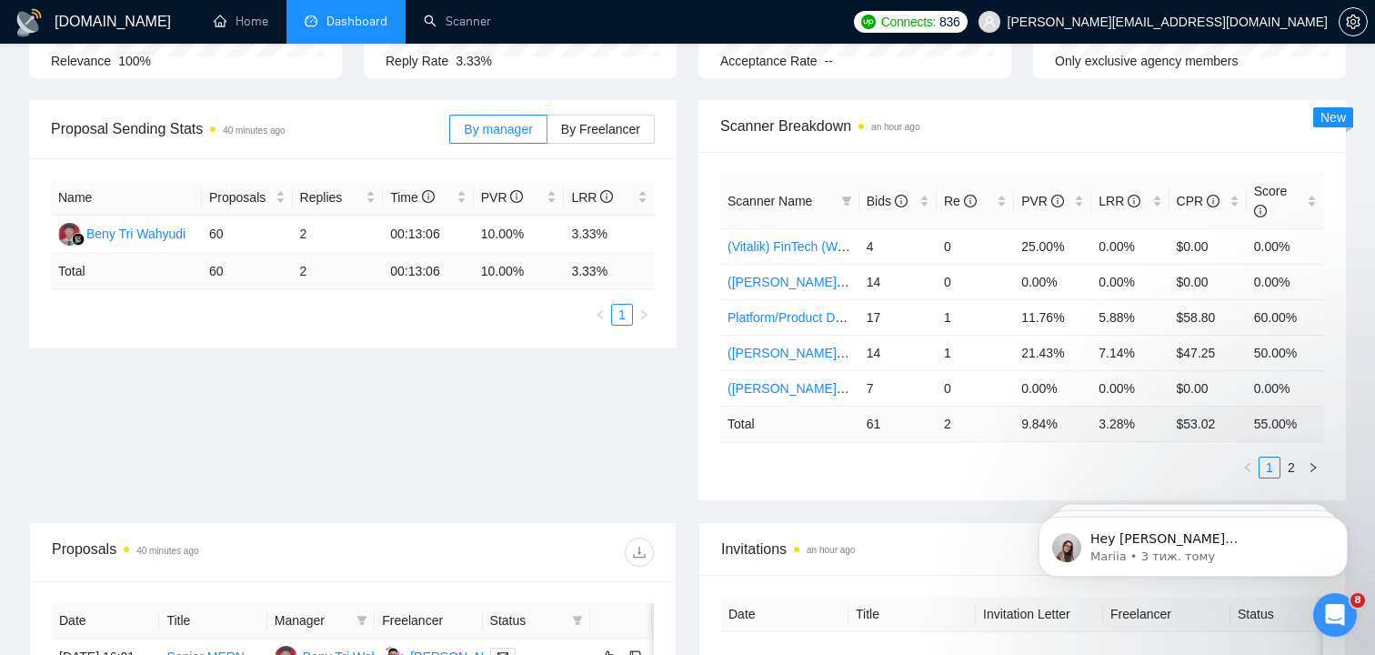
click at [797, 121] on span "Scanner Breakdown an hour ago" at bounding box center [1022, 126] width 604 height 23
click at [801, 121] on span "Scanner Breakdown an hour ago" at bounding box center [1022, 126] width 604 height 23
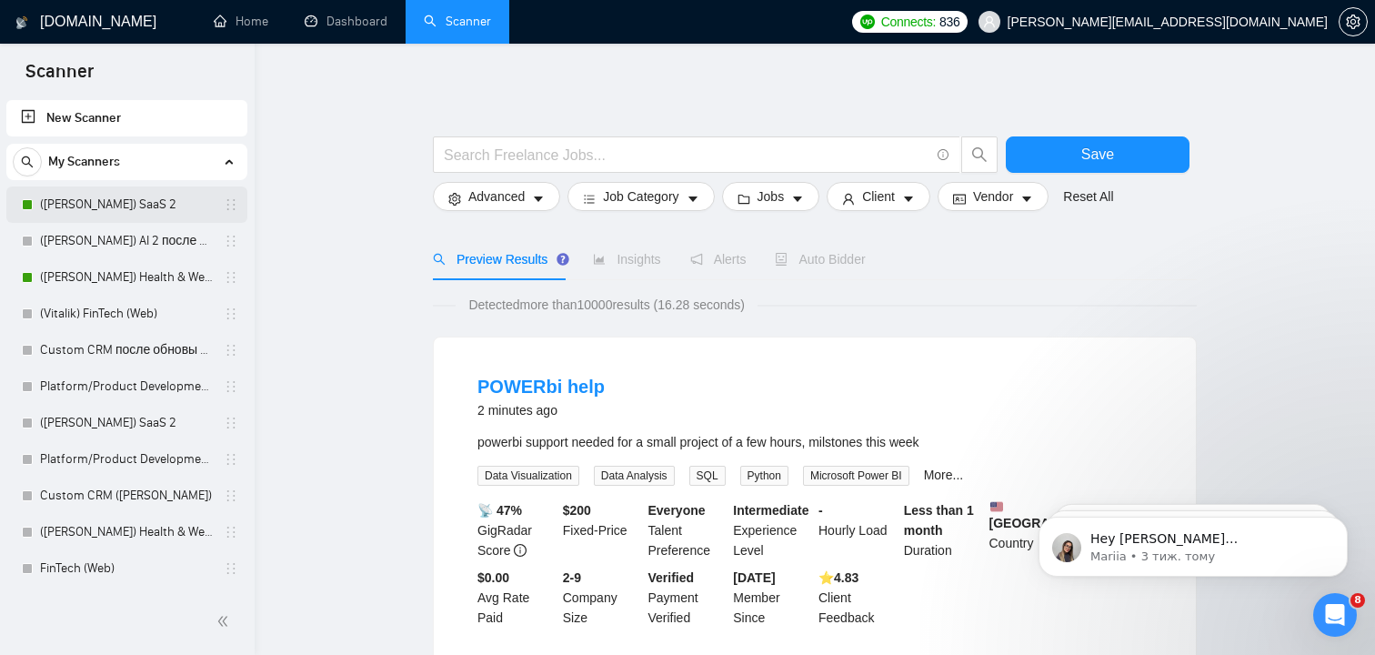
click at [127, 213] on link "([PERSON_NAME]) SaaS 2" at bounding box center [126, 204] width 173 height 36
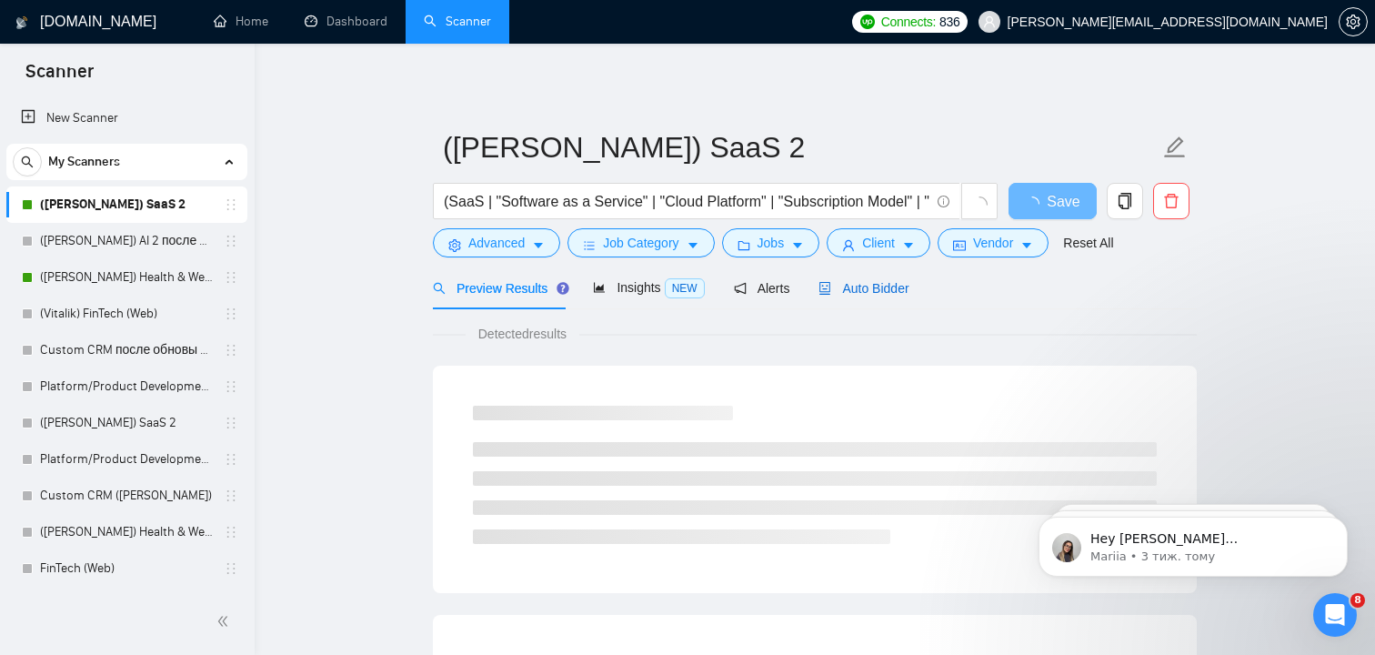
click at [844, 294] on span "Auto Bidder" at bounding box center [864, 288] width 90 height 15
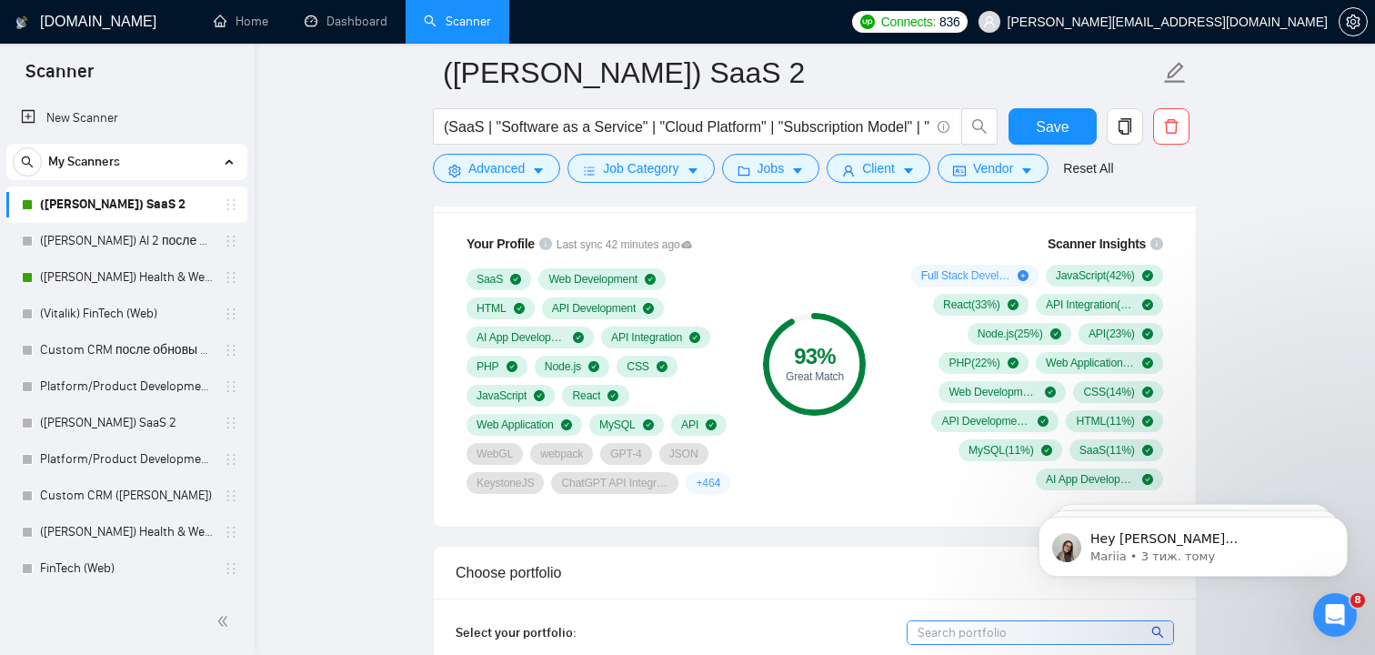
scroll to position [1245, 0]
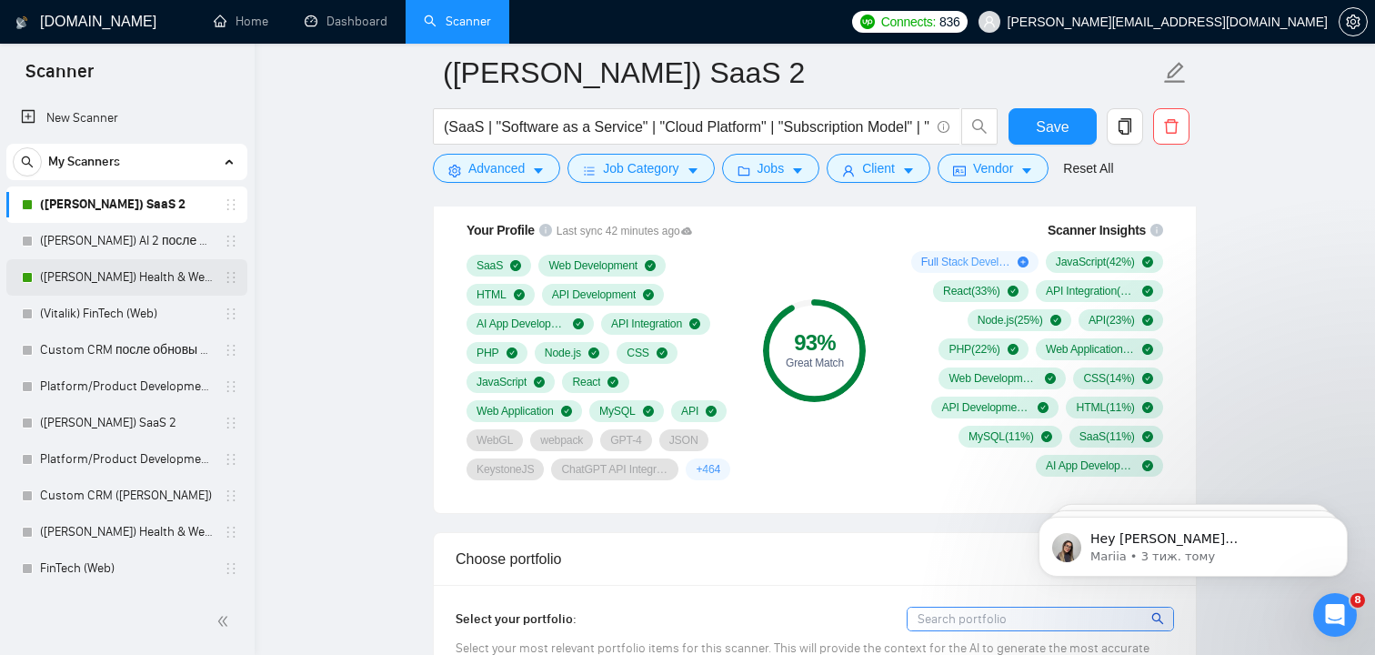
click at [137, 285] on link "([PERSON_NAME]) Health & Wellness (Web) после обновы профиля" at bounding box center [126, 277] width 173 height 36
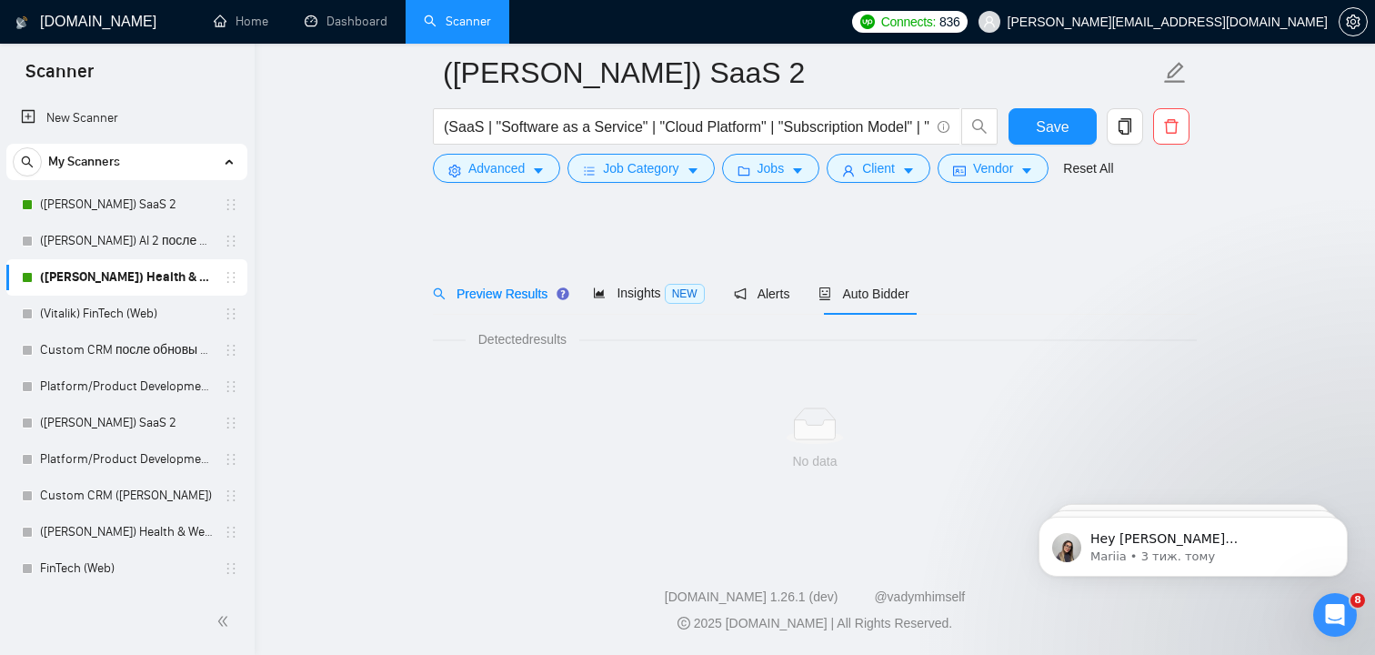
scroll to position [9, 0]
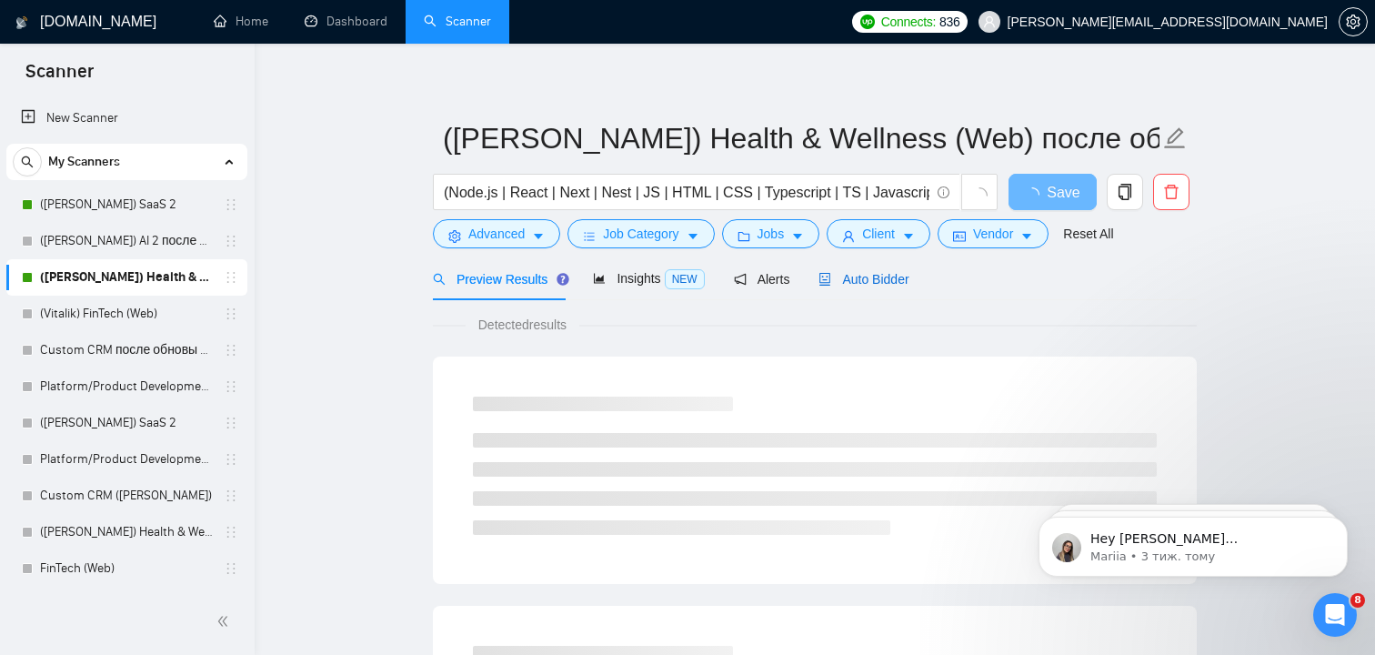
click at [862, 280] on span "Auto Bidder" at bounding box center [864, 279] width 90 height 15
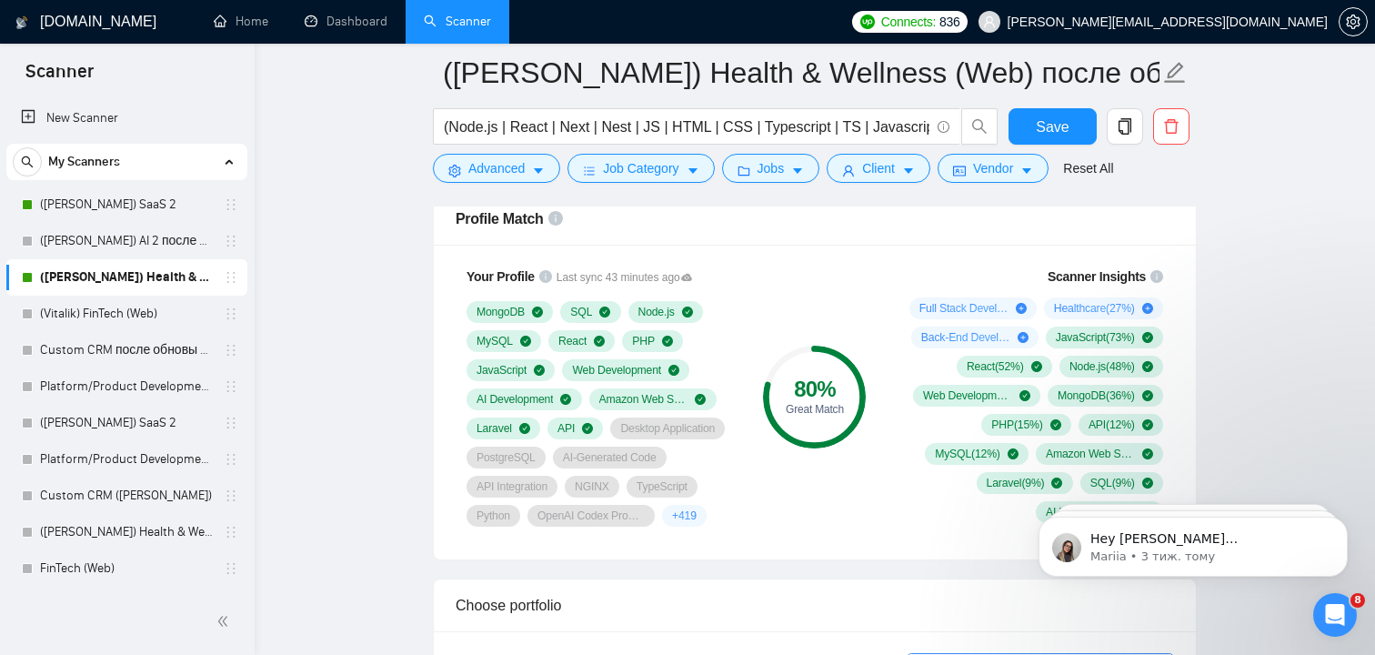
scroll to position [1201, 0]
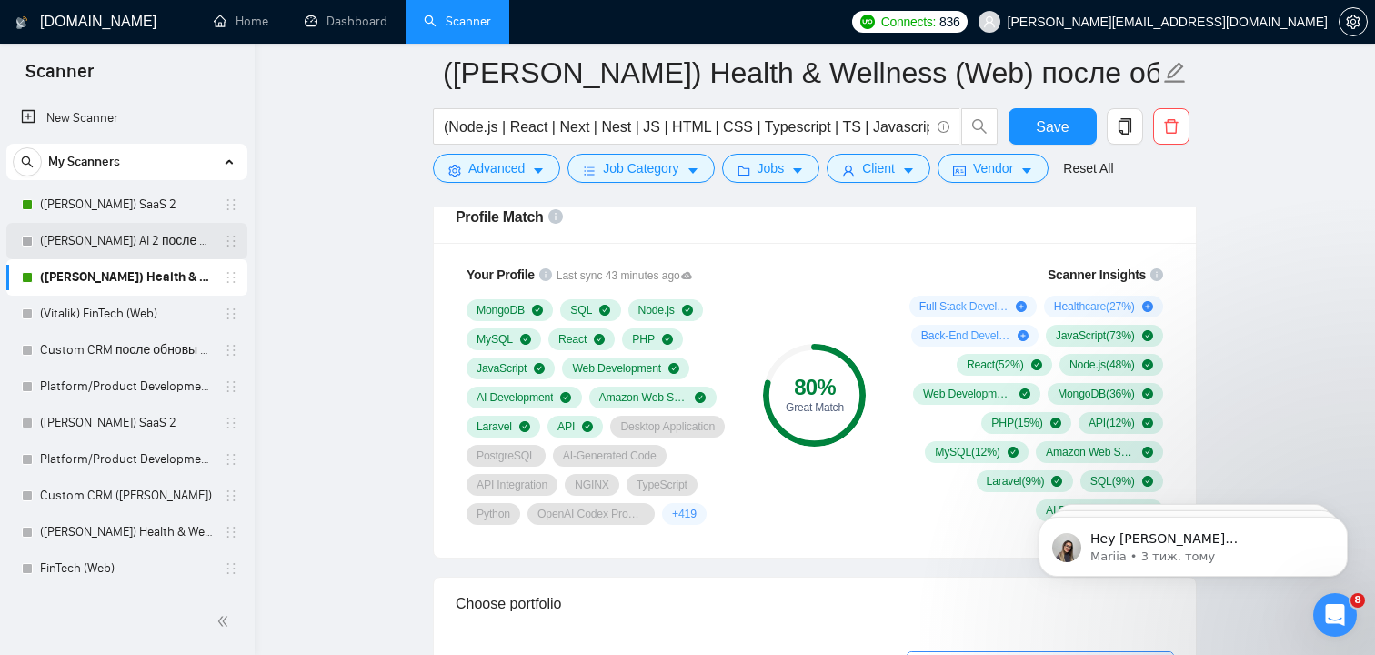
click at [127, 240] on link "([PERSON_NAME]) AI 2 после обновы профиля" at bounding box center [126, 241] width 173 height 36
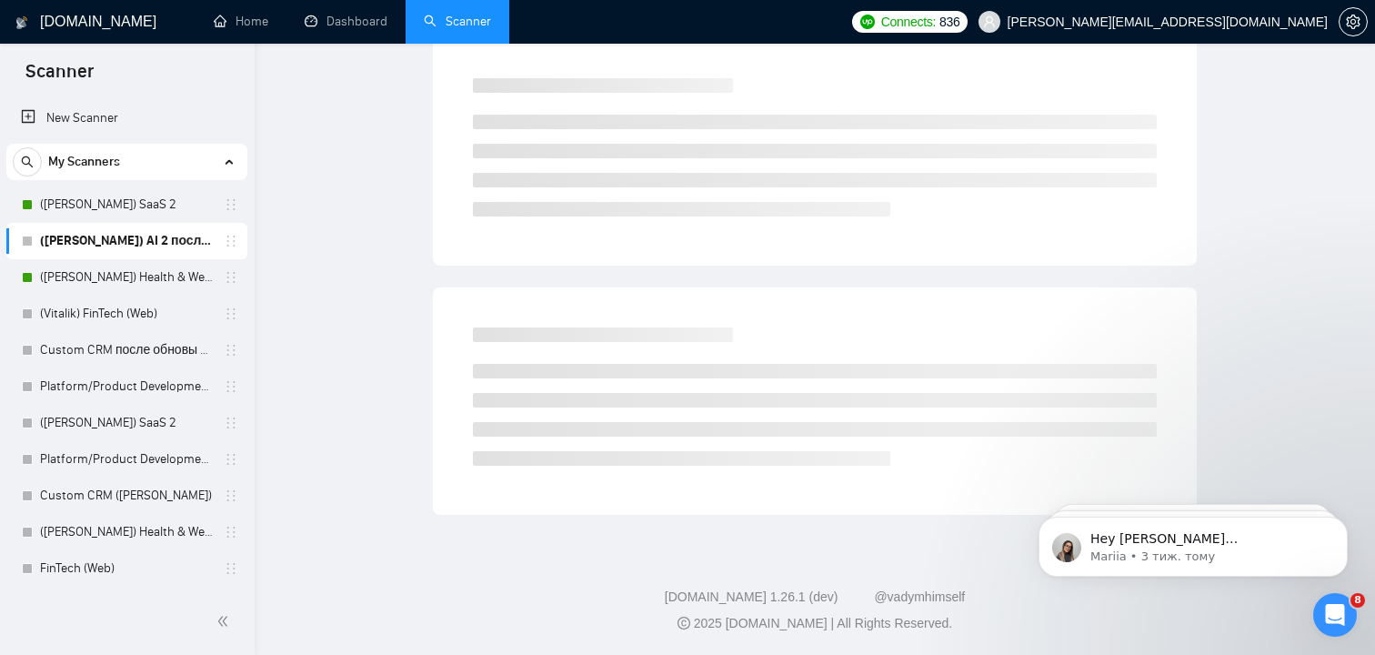
scroll to position [9, 0]
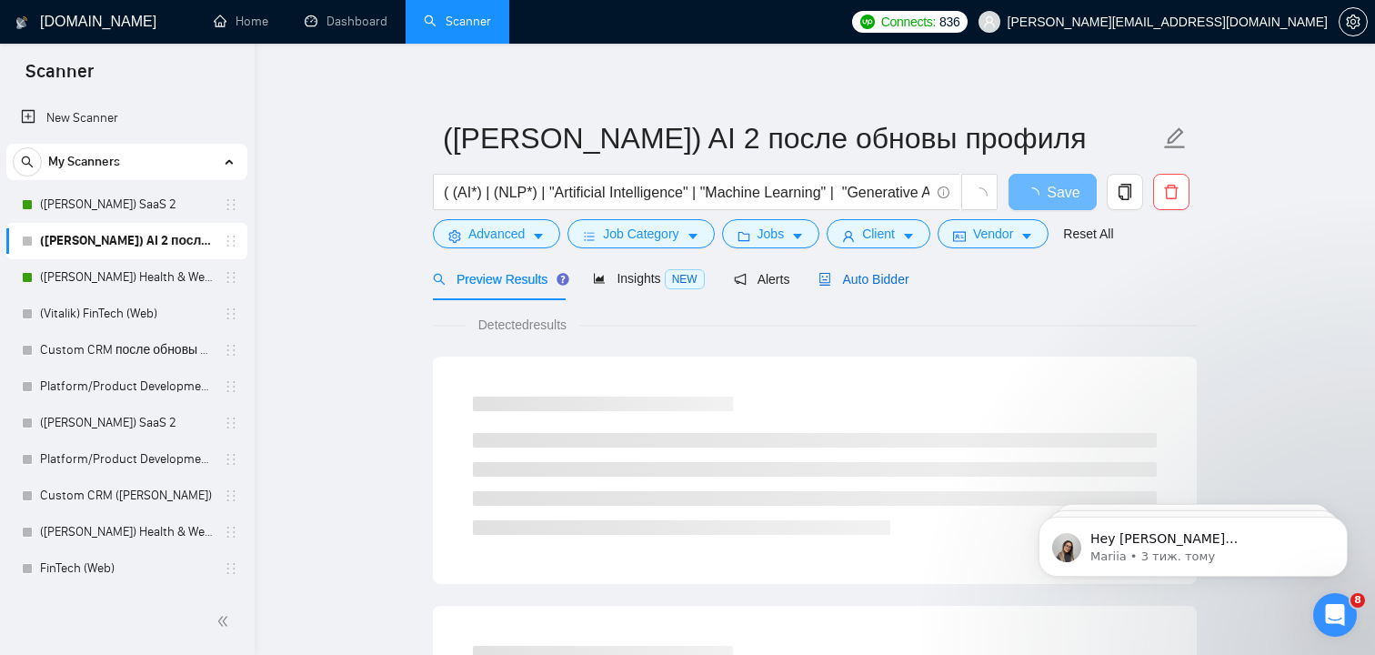
click at [866, 278] on span "Auto Bidder" at bounding box center [864, 279] width 90 height 15
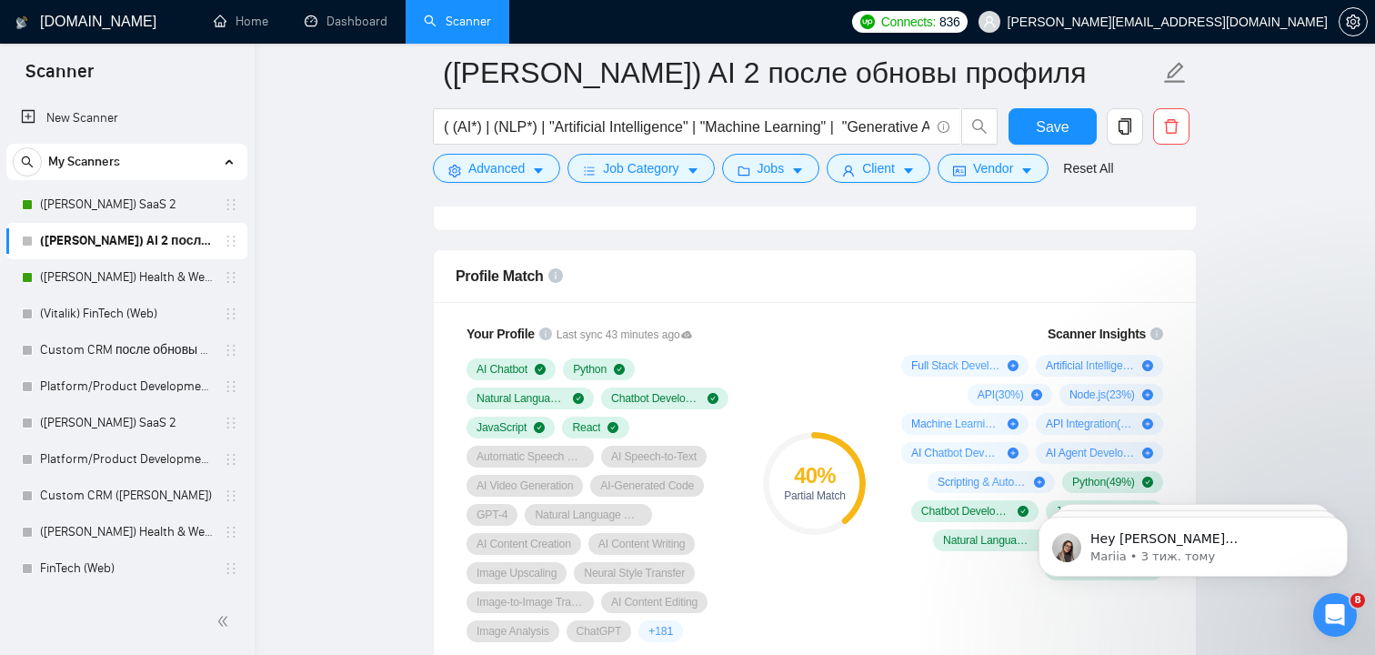
scroll to position [1221, 0]
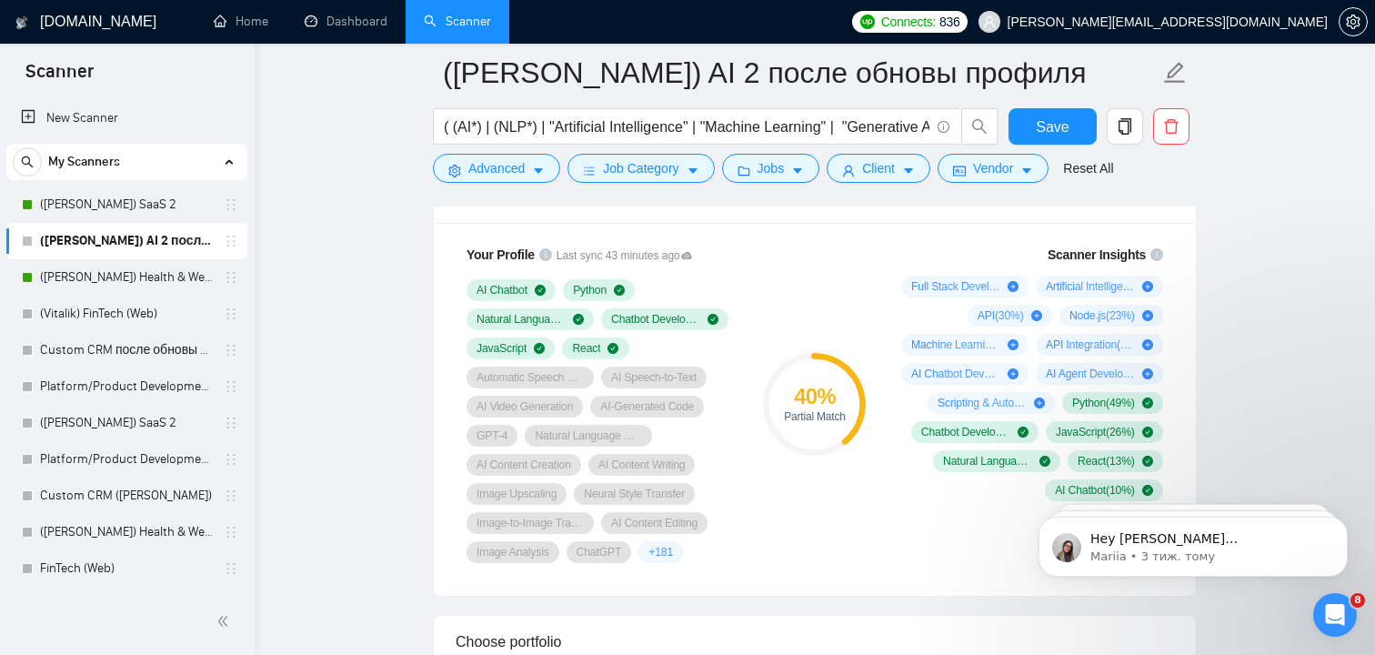
click at [827, 474] on div "40 % Partial Match" at bounding box center [815, 404] width 122 height 340
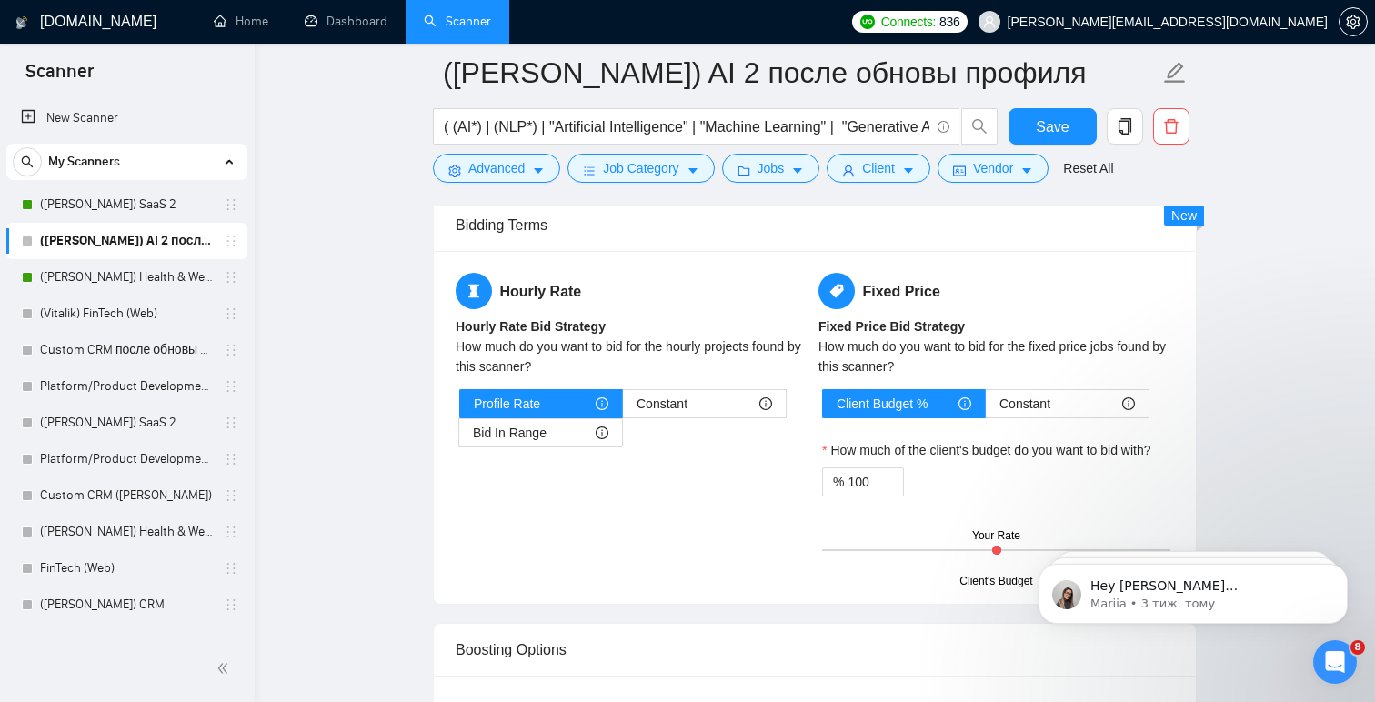
scroll to position [2960, 0]
